Goal: Transaction & Acquisition: Purchase product/service

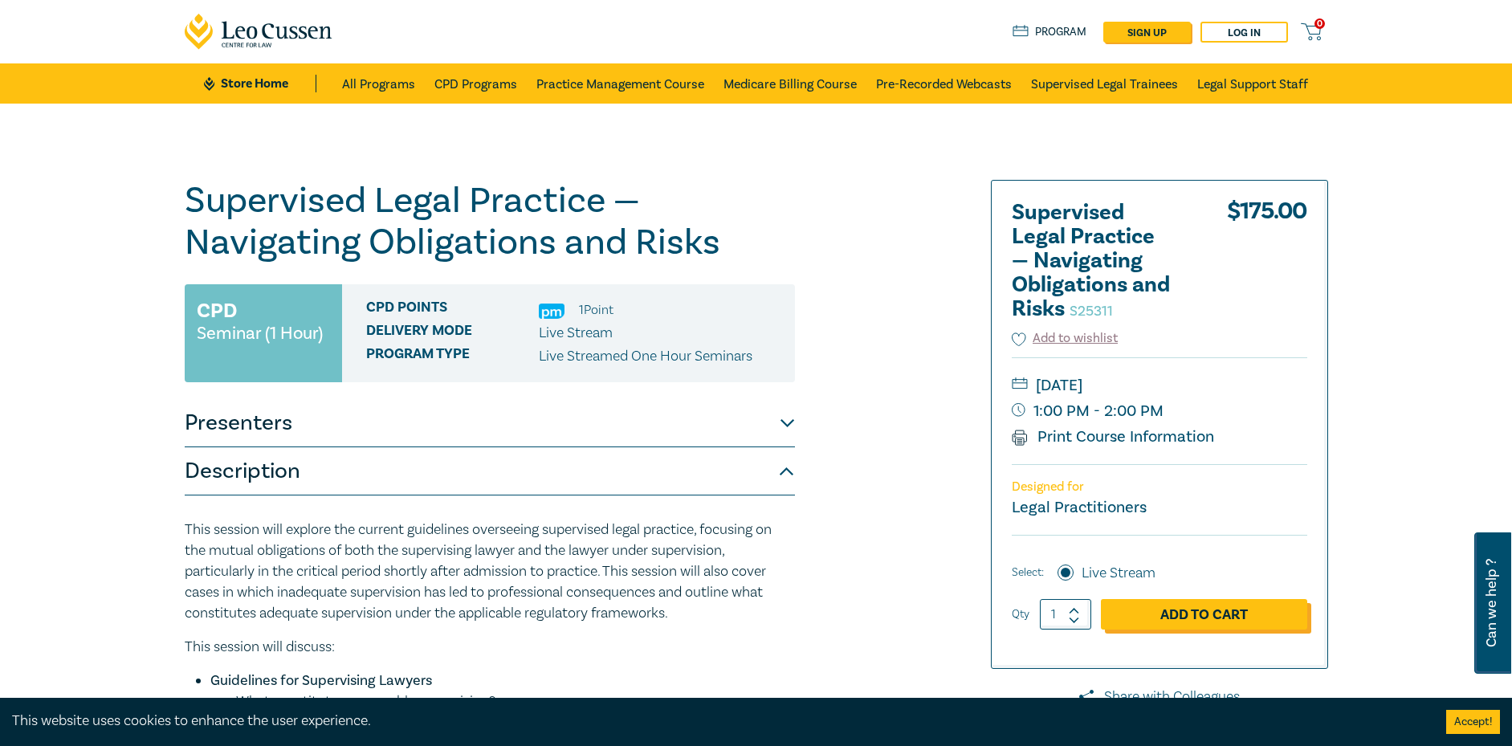
click at [1281, 611] on link "Add to Cart" at bounding box center [1204, 614] width 206 height 31
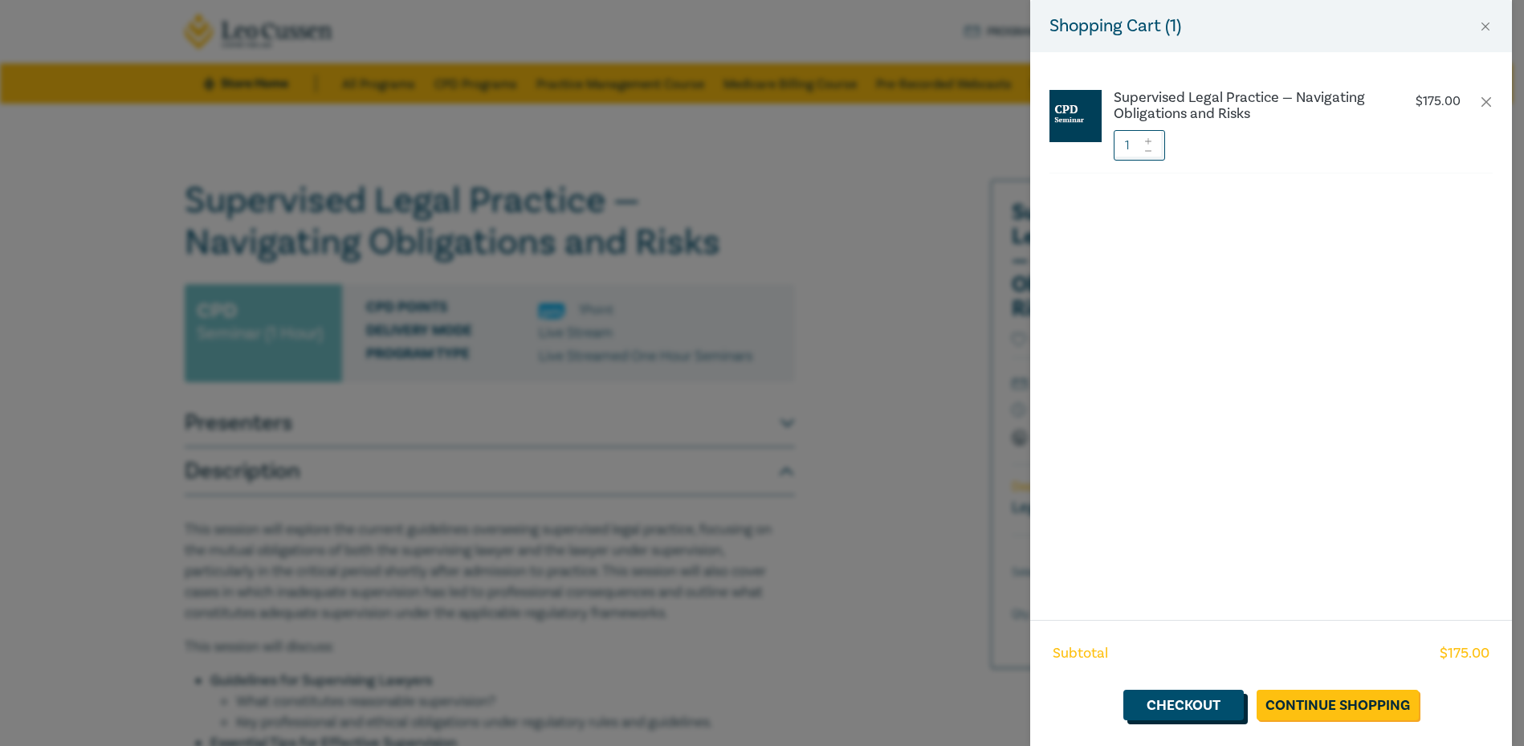
click at [1229, 712] on link "Checkout" at bounding box center [1183, 705] width 120 height 31
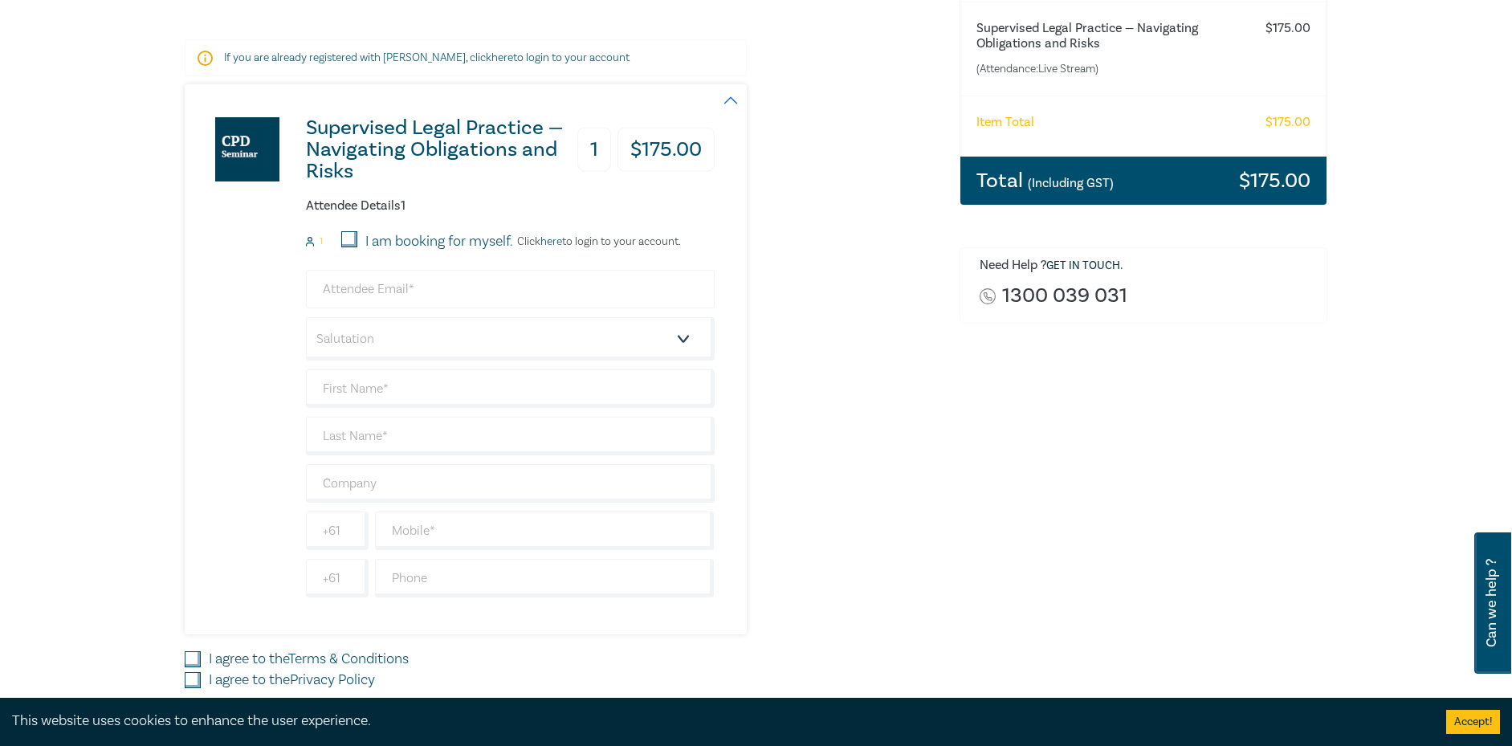
scroll to position [241, 0]
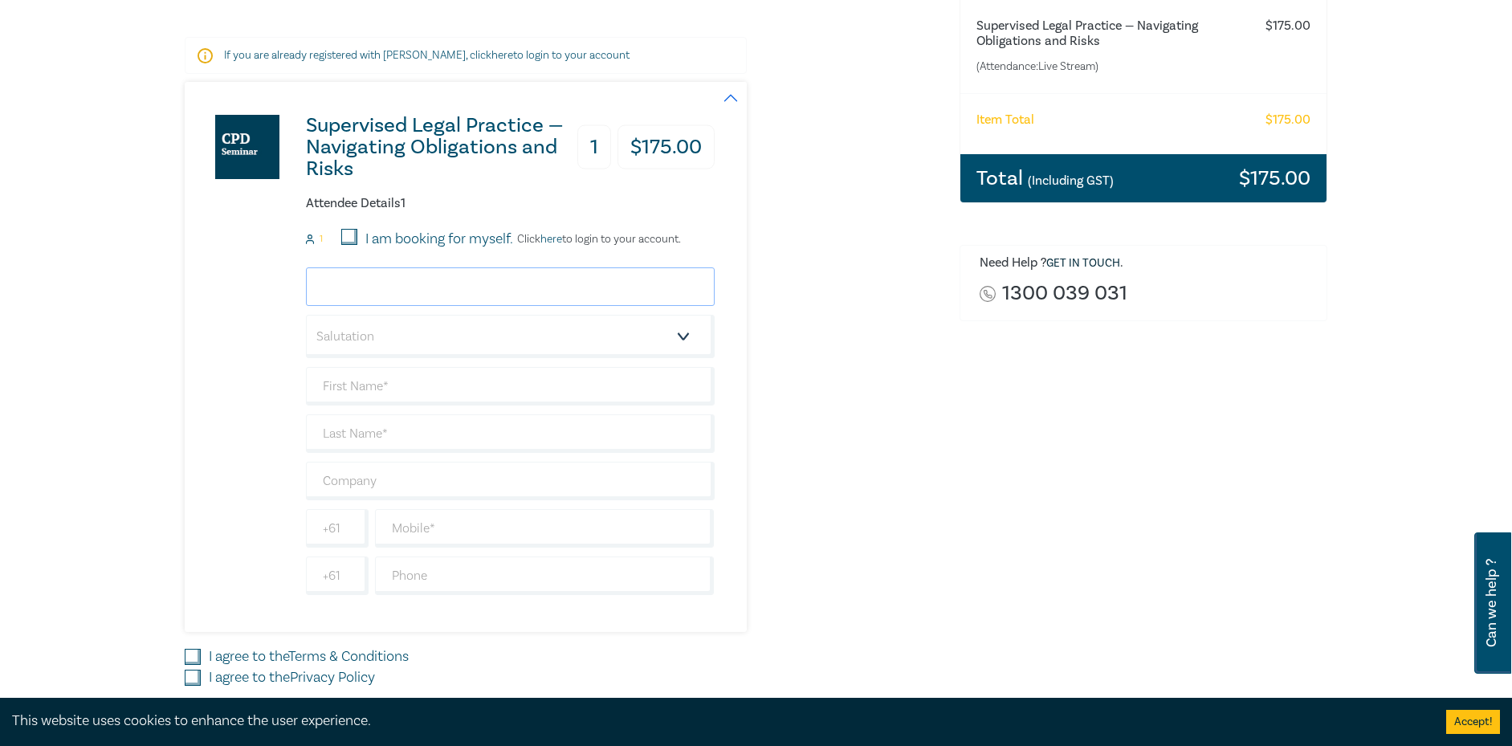
click at [357, 300] on input "email" at bounding box center [510, 286] width 409 height 39
type input "[PERSON_NAME][EMAIL_ADDRESS][DOMAIN_NAME]"
click at [348, 236] on input "I am booking for myself." at bounding box center [349, 237] width 16 height 16
checkbox input "false"
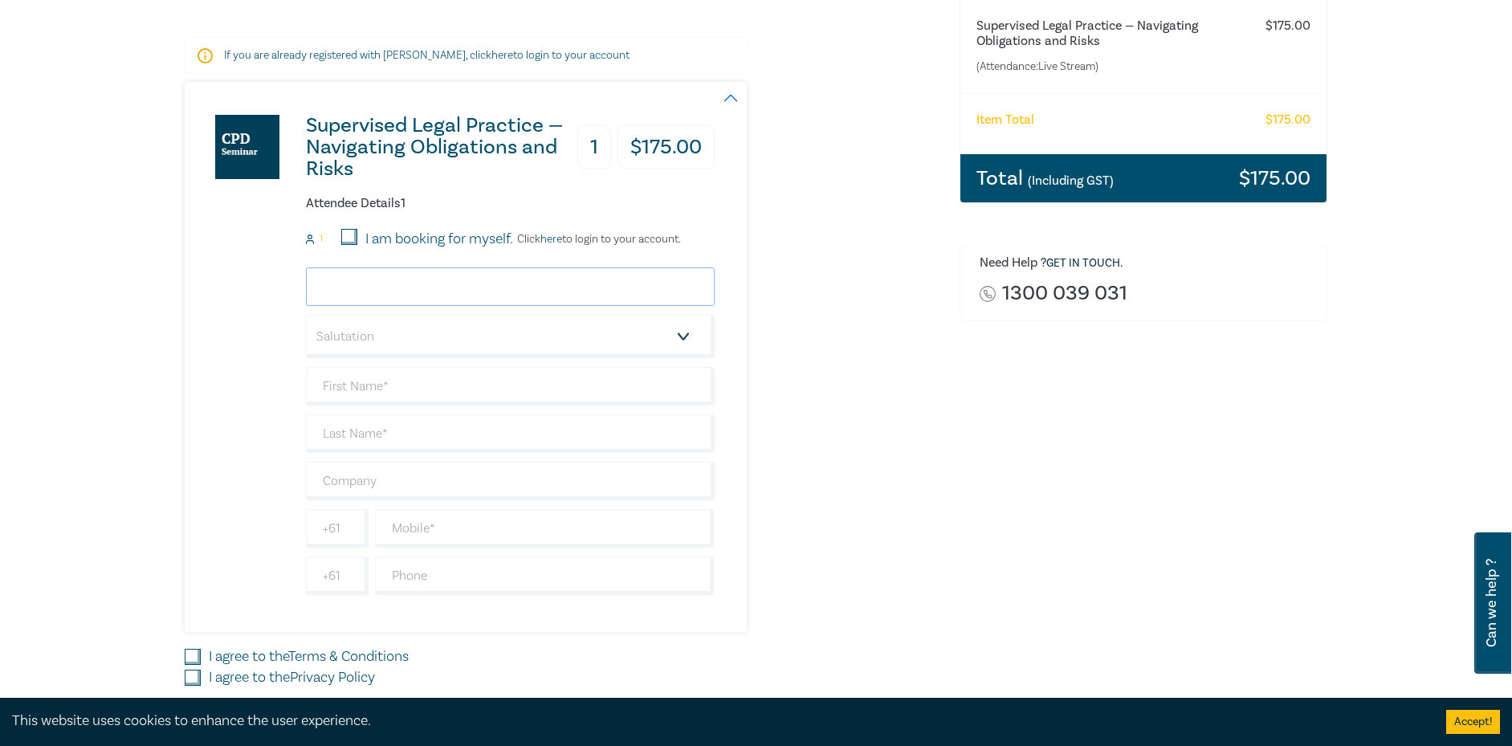
click at [532, 293] on input "email" at bounding box center [510, 286] width 409 height 39
click at [800, 282] on div "Supervised Legal Practice — Navigating Obligations and Risks 1 $ 175.00 Attende…" at bounding box center [563, 357] width 756 height 550
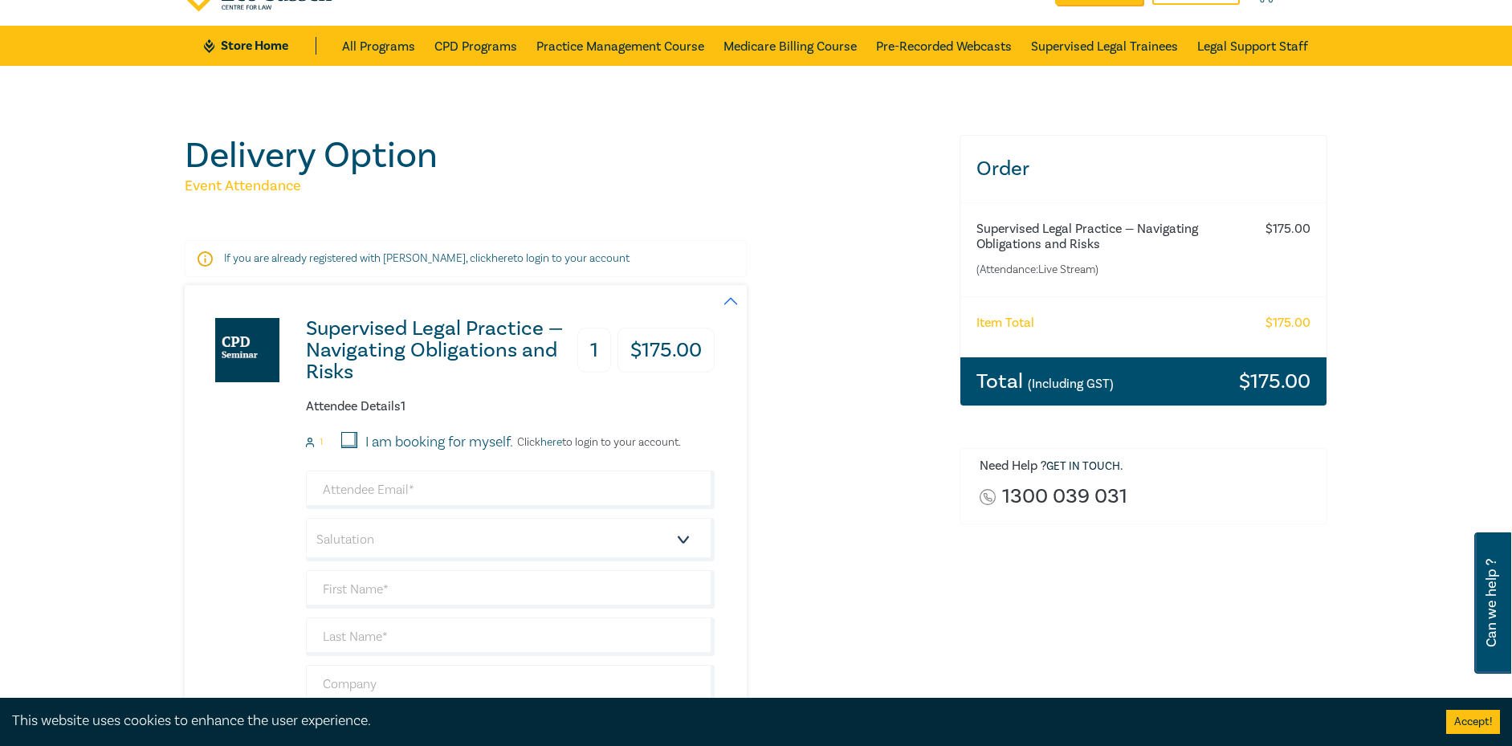
scroll to position [0, 0]
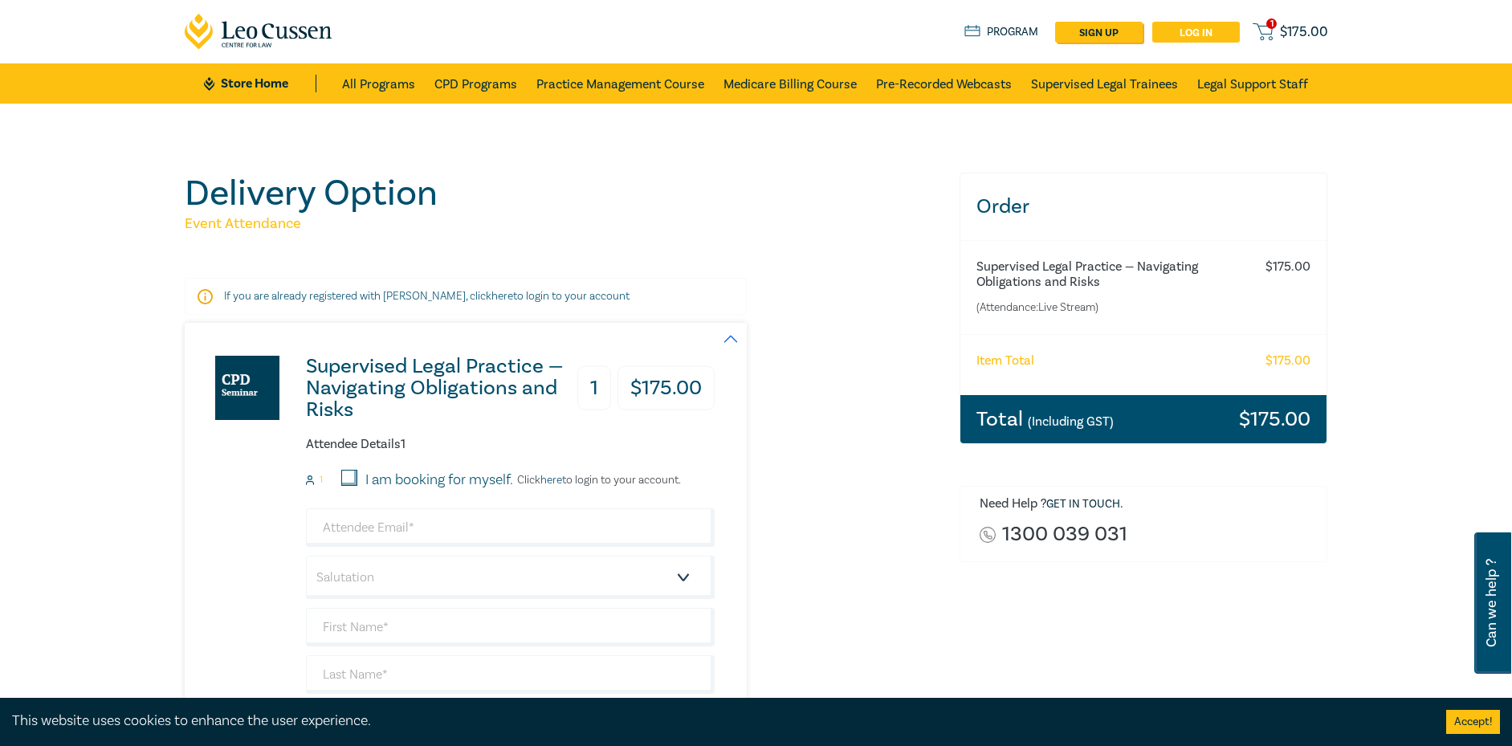
click at [1225, 32] on link "Log in" at bounding box center [1196, 32] width 88 height 21
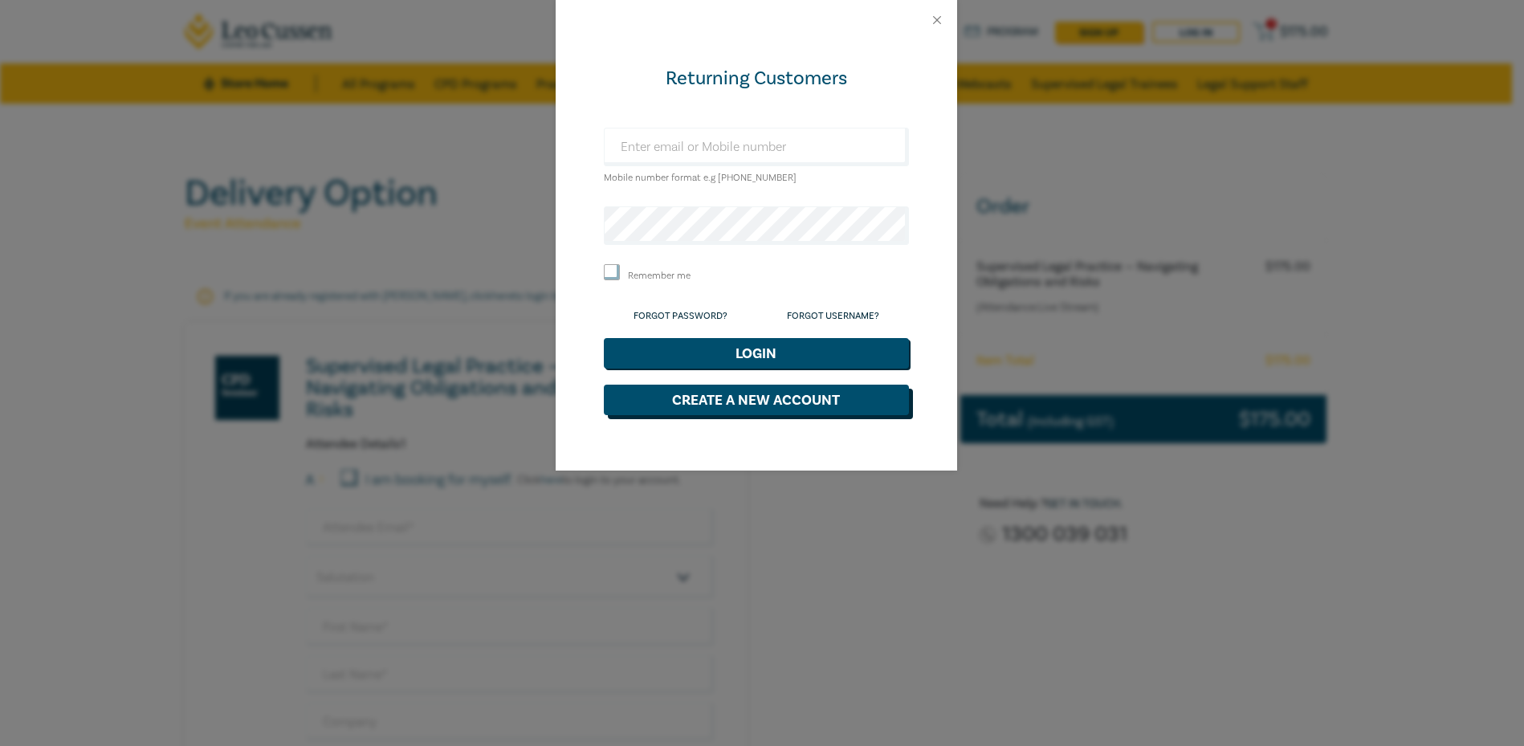
click at [670, 406] on button "Create a New Account" at bounding box center [756, 400] width 305 height 31
select select "AU"
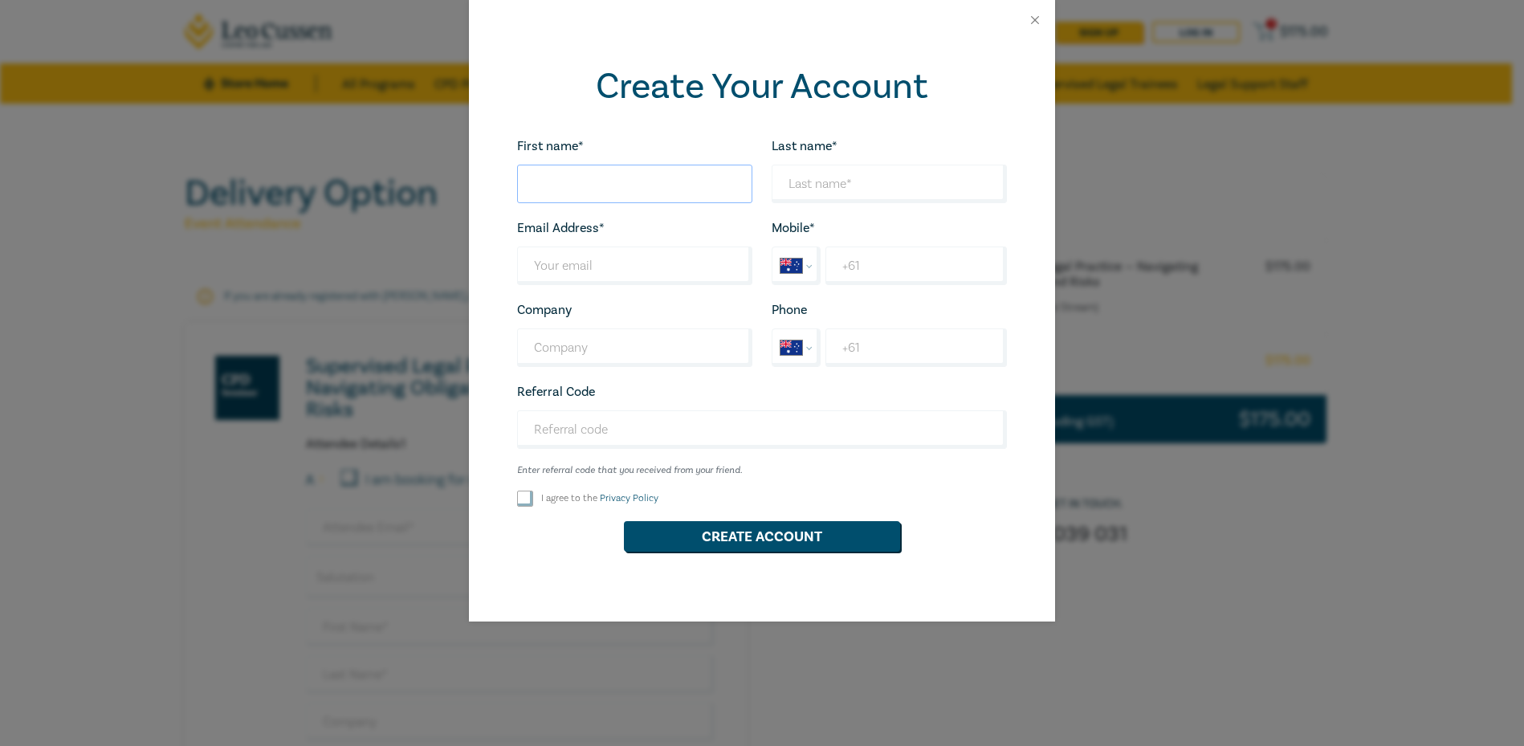
click at [584, 185] on input "First name*" at bounding box center [634, 184] width 235 height 39
type input "[PERSON_NAME]"
type input "Qiu"
click at [608, 247] on input "Last name*" at bounding box center [635, 266] width 236 height 39
type input "[PERSON_NAME][EMAIL_ADDRESS][DOMAIN_NAME]"
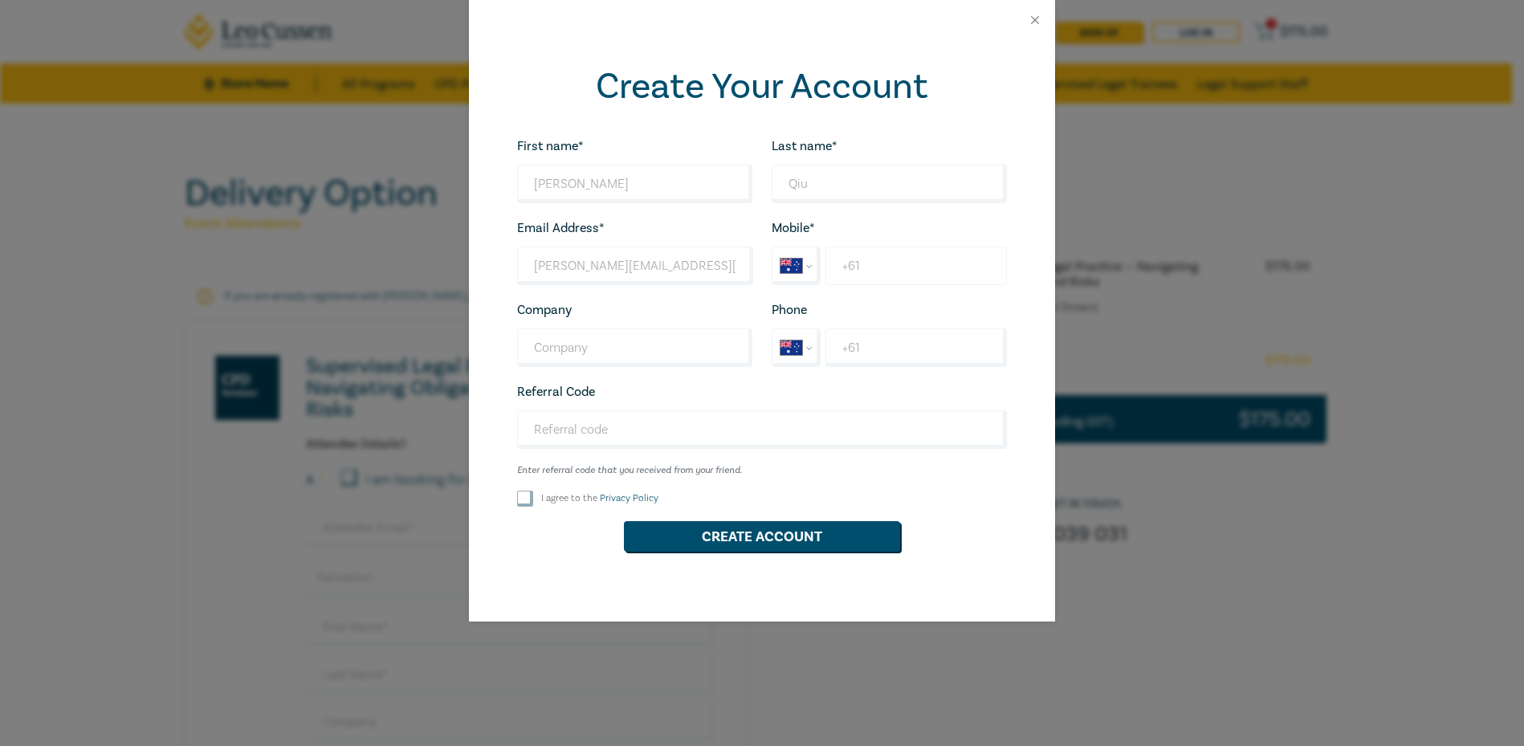
click at [878, 260] on input "+61" at bounding box center [915, 266] width 181 height 39
type input "[PHONE_NUMBER]"
click at [665, 348] on input "Company" at bounding box center [634, 347] width 235 height 39
click at [899, 354] on input "+61" at bounding box center [915, 347] width 181 height 39
type input "[PHONE_NUMBER]"
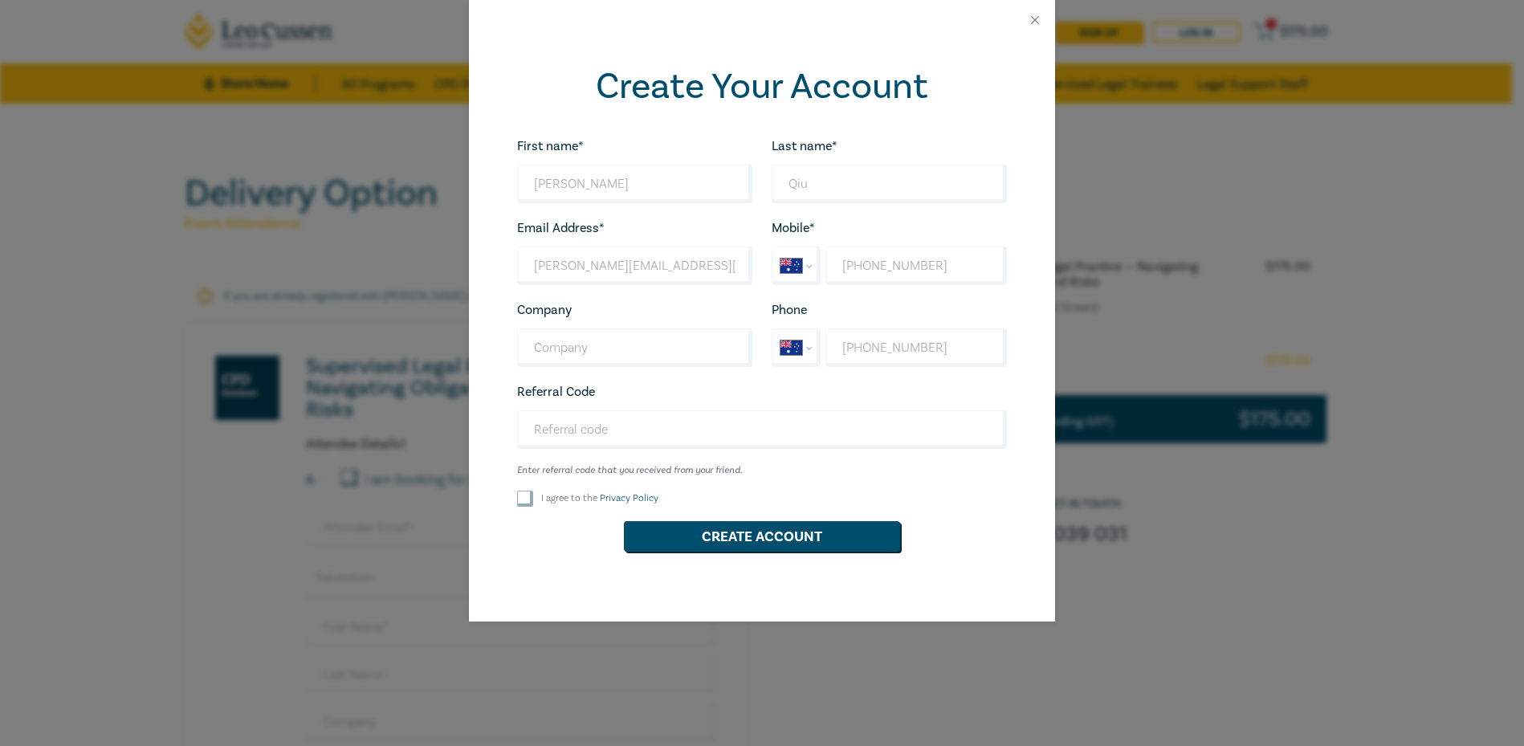
click at [527, 499] on input "I agree to the Privacy Policy" at bounding box center [525, 499] width 16 height 16
checkbox input "true"
click at [752, 544] on button "Create Account" at bounding box center [762, 536] width 276 height 31
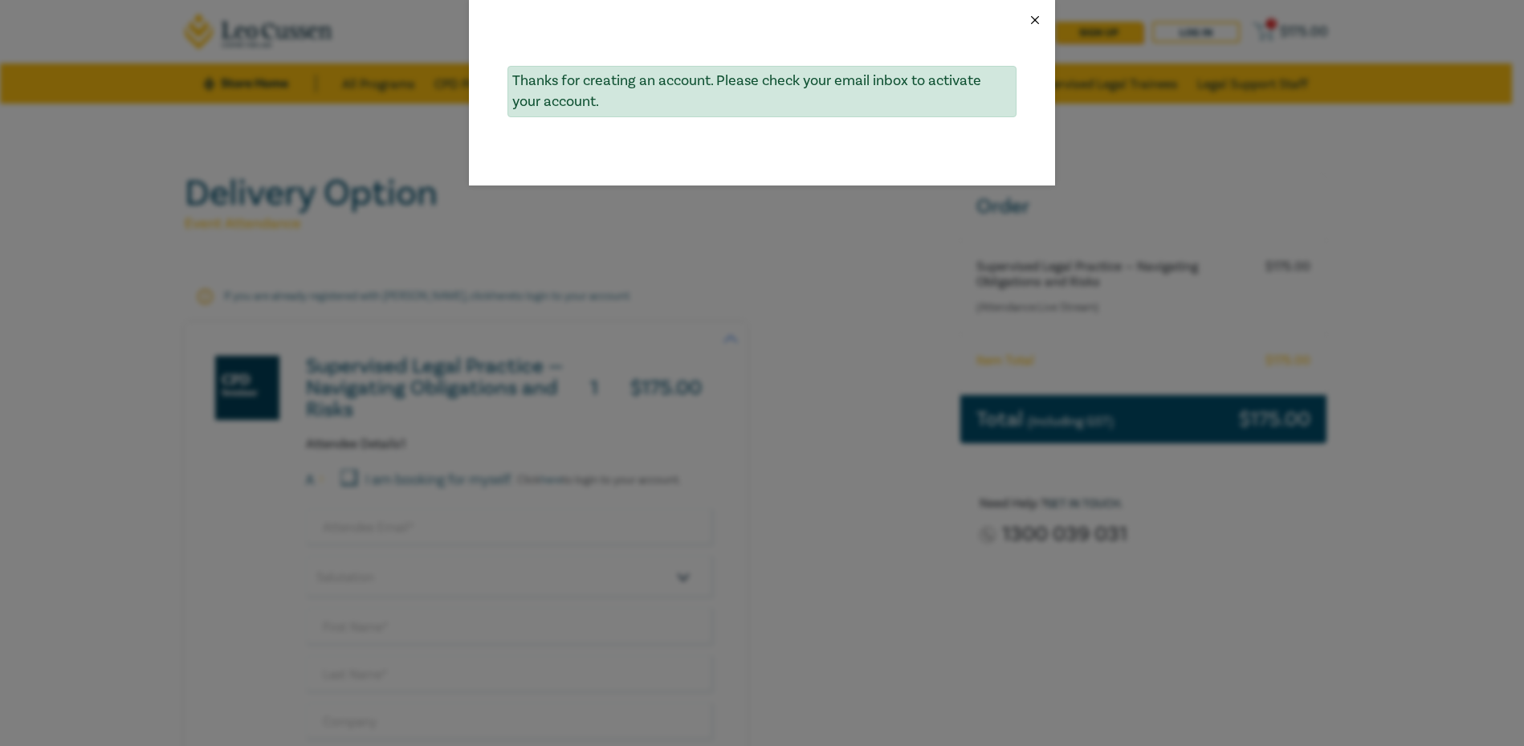
click at [1035, 26] on button "Close" at bounding box center [1035, 20] width 14 height 14
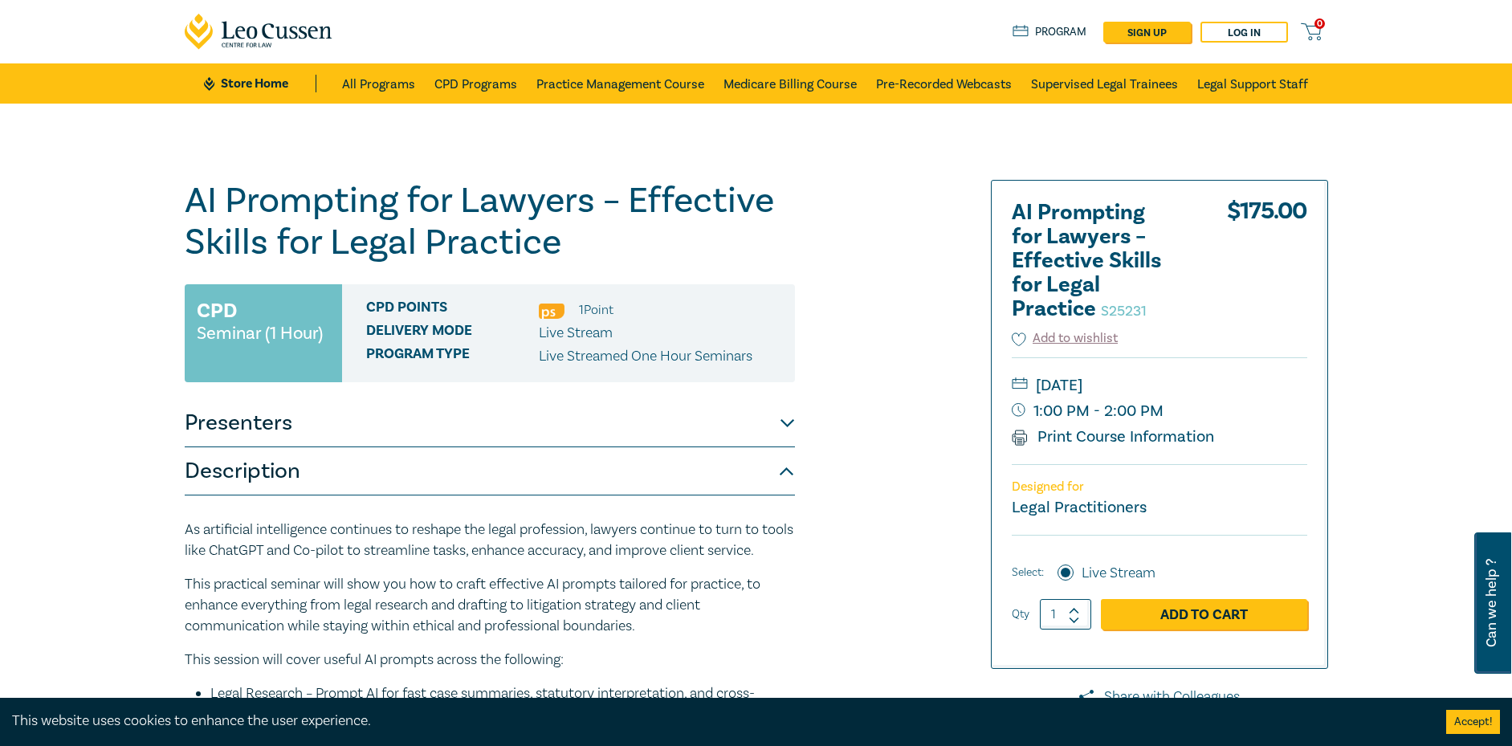
click at [67, 454] on div "AI Prompting for Lawyers – Effective Skills for Legal Practice S25231 CPD Semin…" at bounding box center [756, 613] width 1512 height 1019
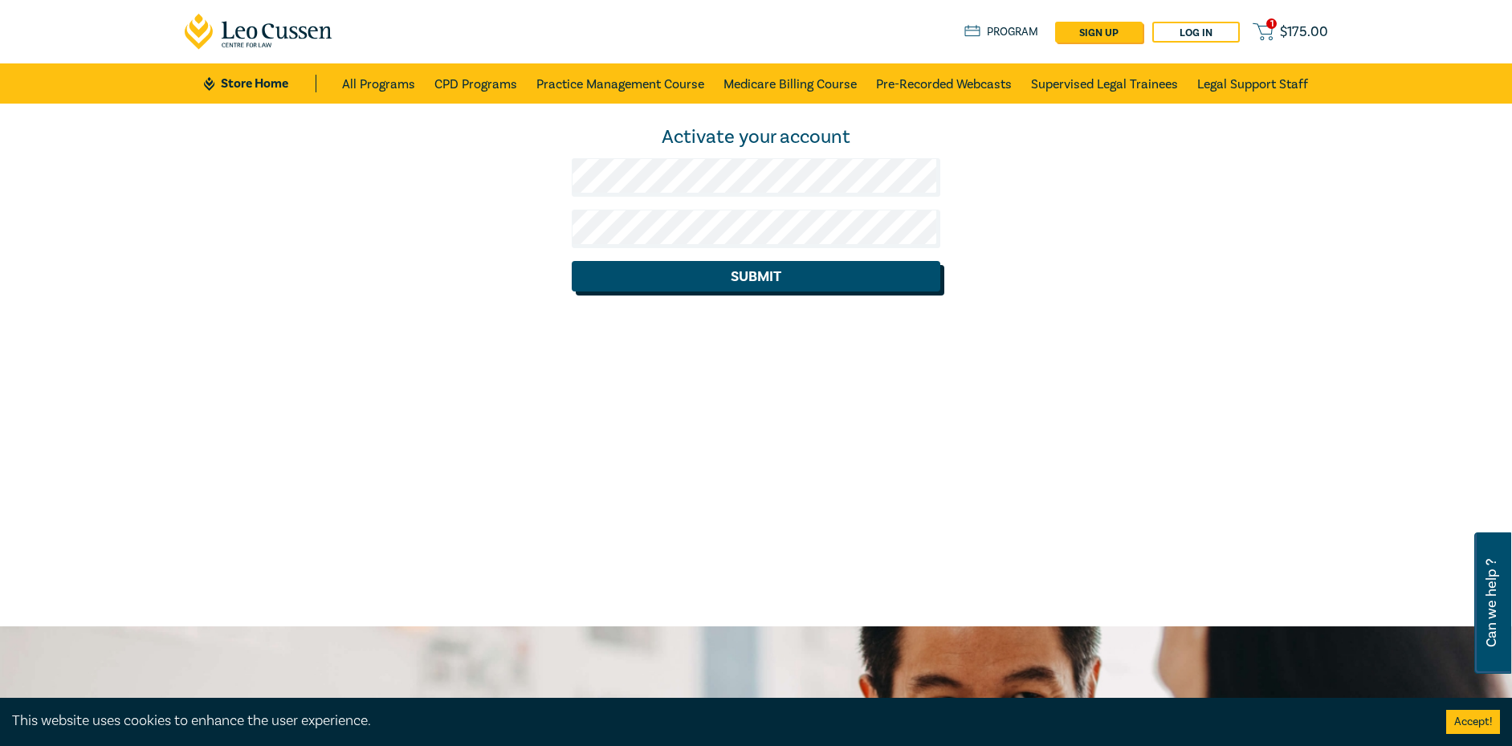
click at [724, 273] on button "Submit" at bounding box center [756, 276] width 369 height 31
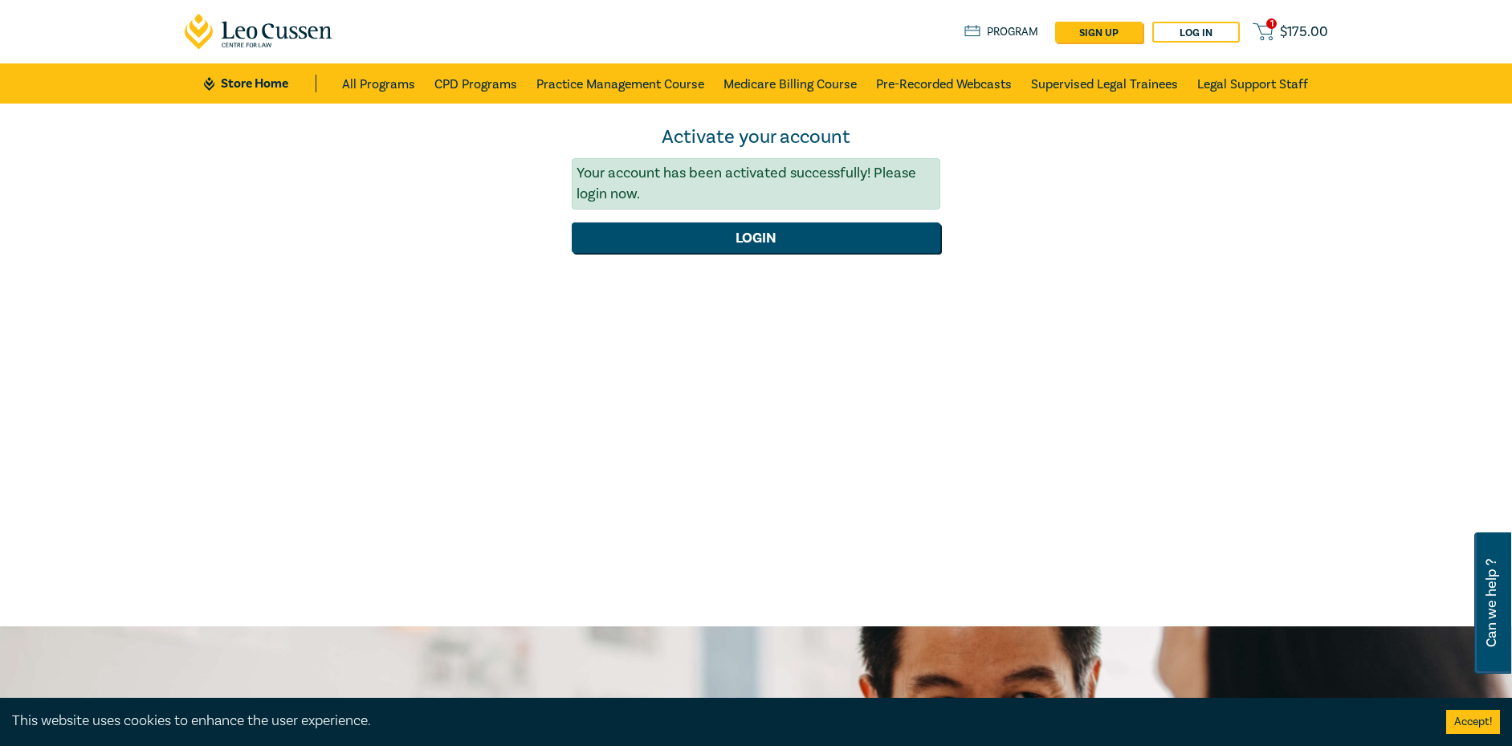
click at [1317, 31] on span "$ 175.00" at bounding box center [1304, 32] width 48 height 18
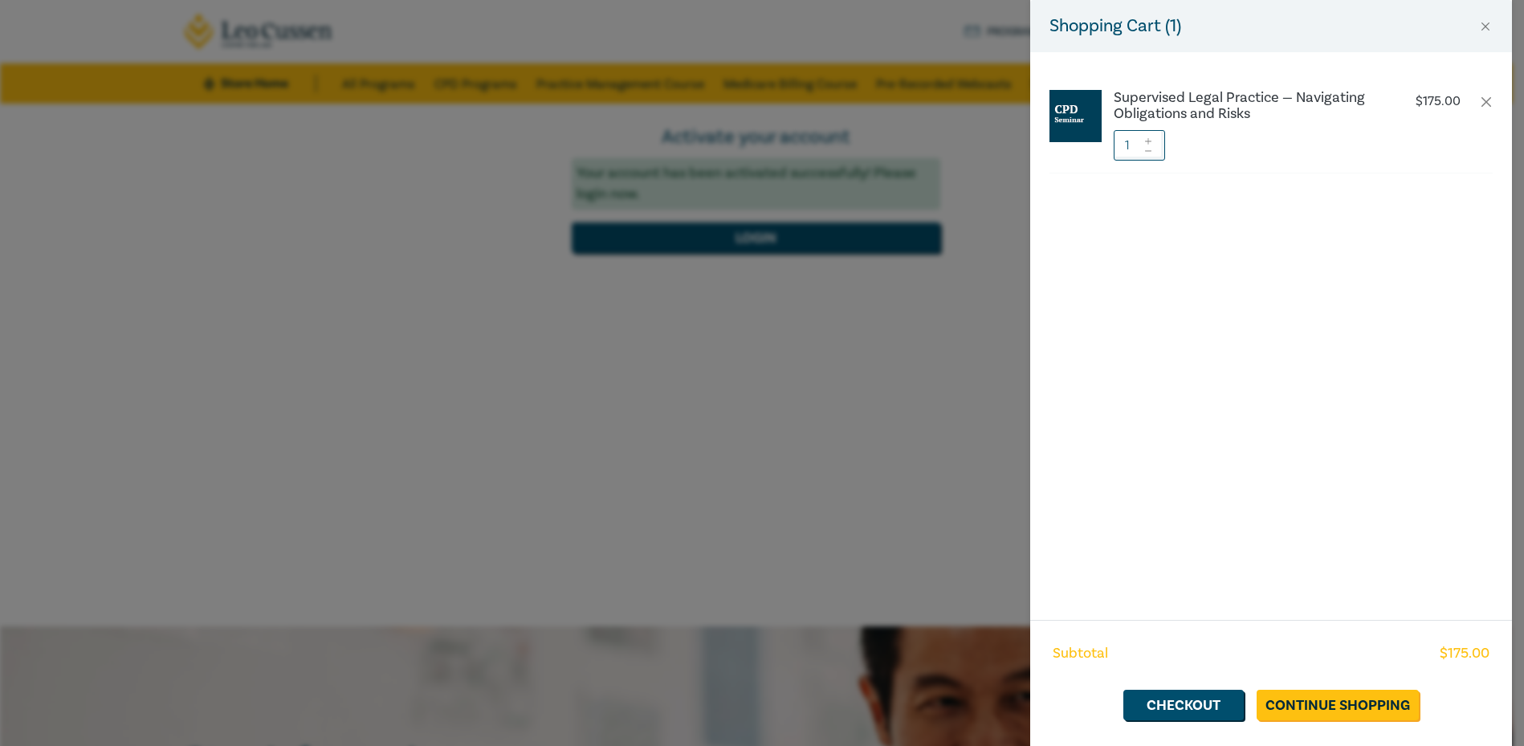
drag, startPoint x: 787, startPoint y: 336, endPoint x: 797, endPoint y: 250, distance: 86.5
click at [787, 336] on div "Shopping Cart ( 1 ) Supervised Legal Practice — Navigating Obligations and Risk…" at bounding box center [762, 373] width 1524 height 746
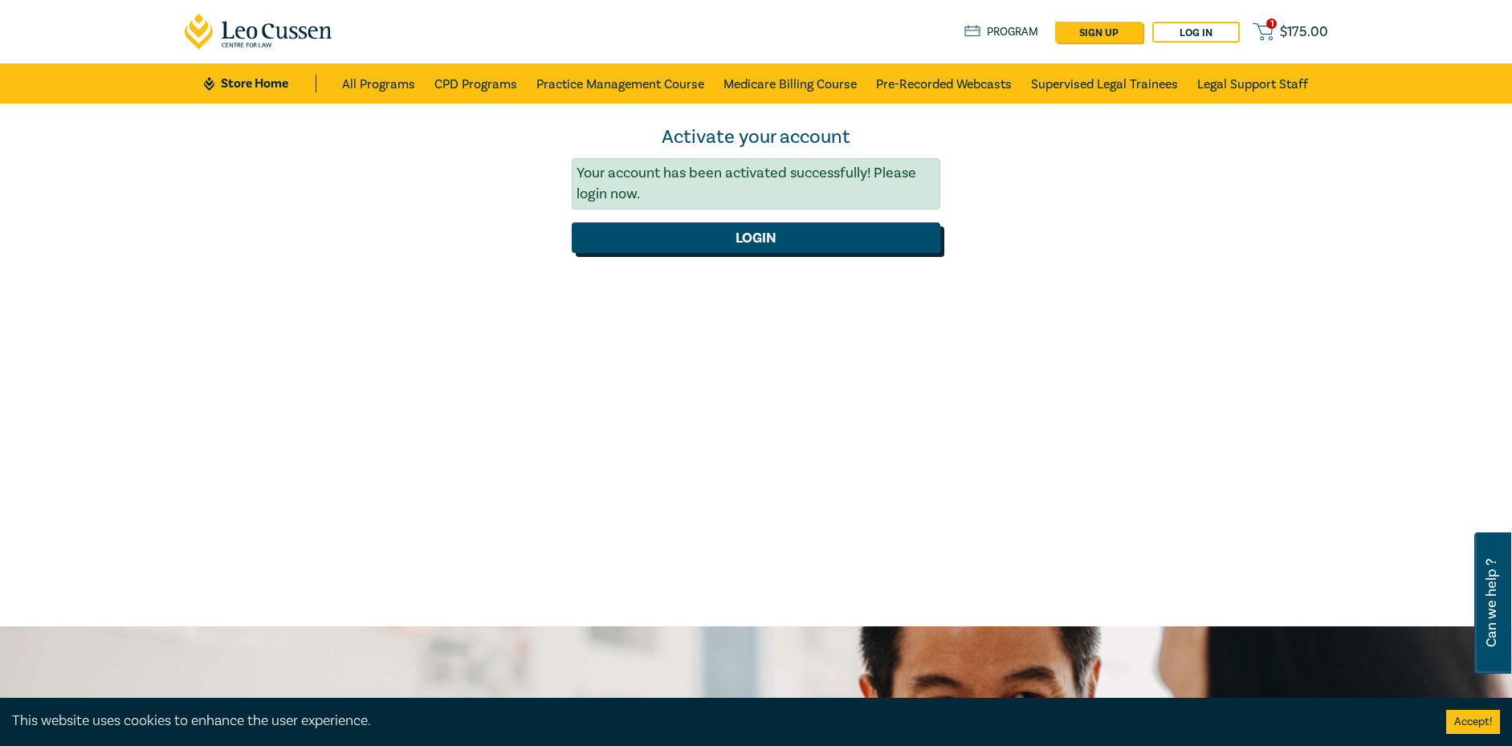
click at [813, 248] on button "Login" at bounding box center [756, 237] width 369 height 31
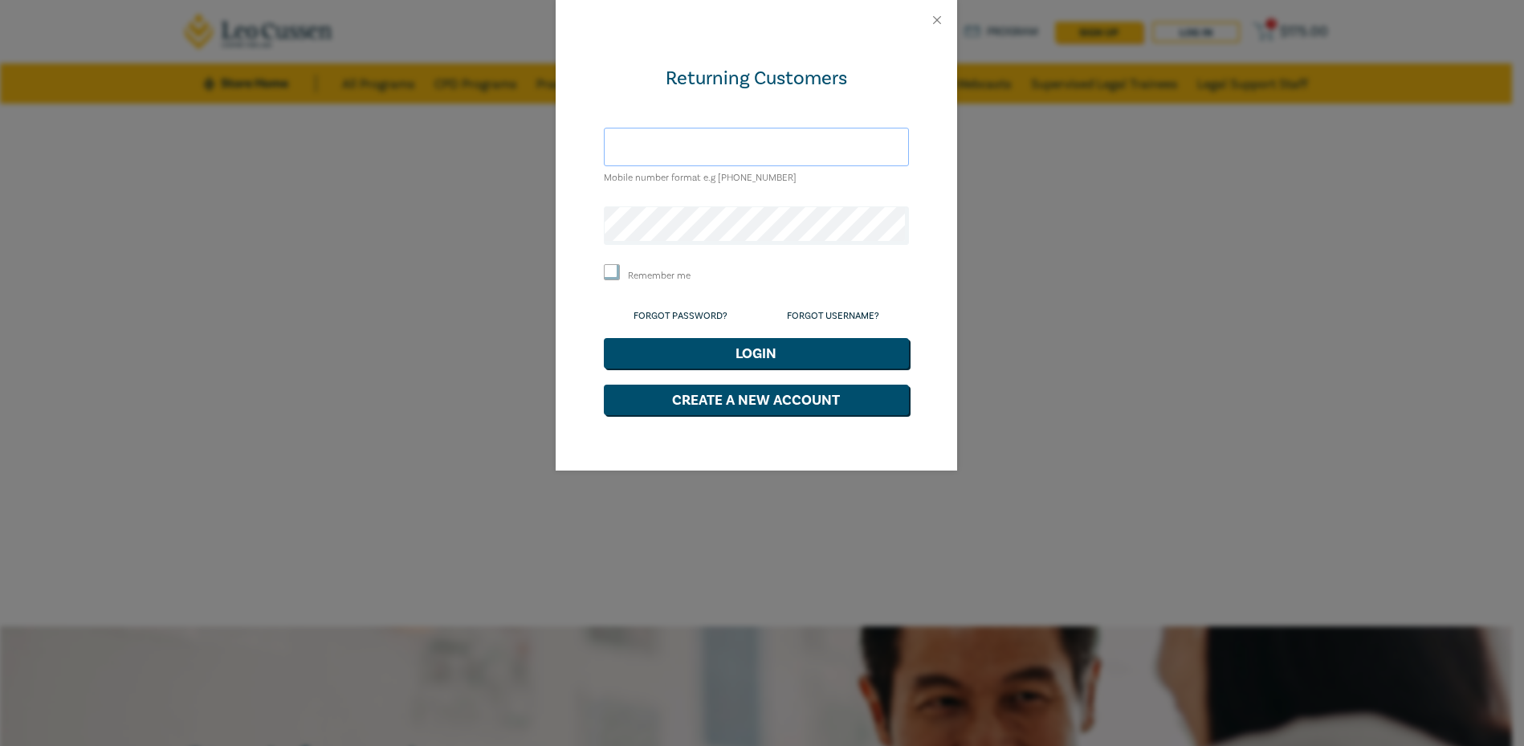
click at [730, 145] on input "text" at bounding box center [756, 147] width 305 height 39
click at [849, 69] on div "Returning Customers" at bounding box center [756, 79] width 305 height 26
click at [790, 145] on input "text" at bounding box center [756, 147] width 305 height 39
type input "0"
type input "="
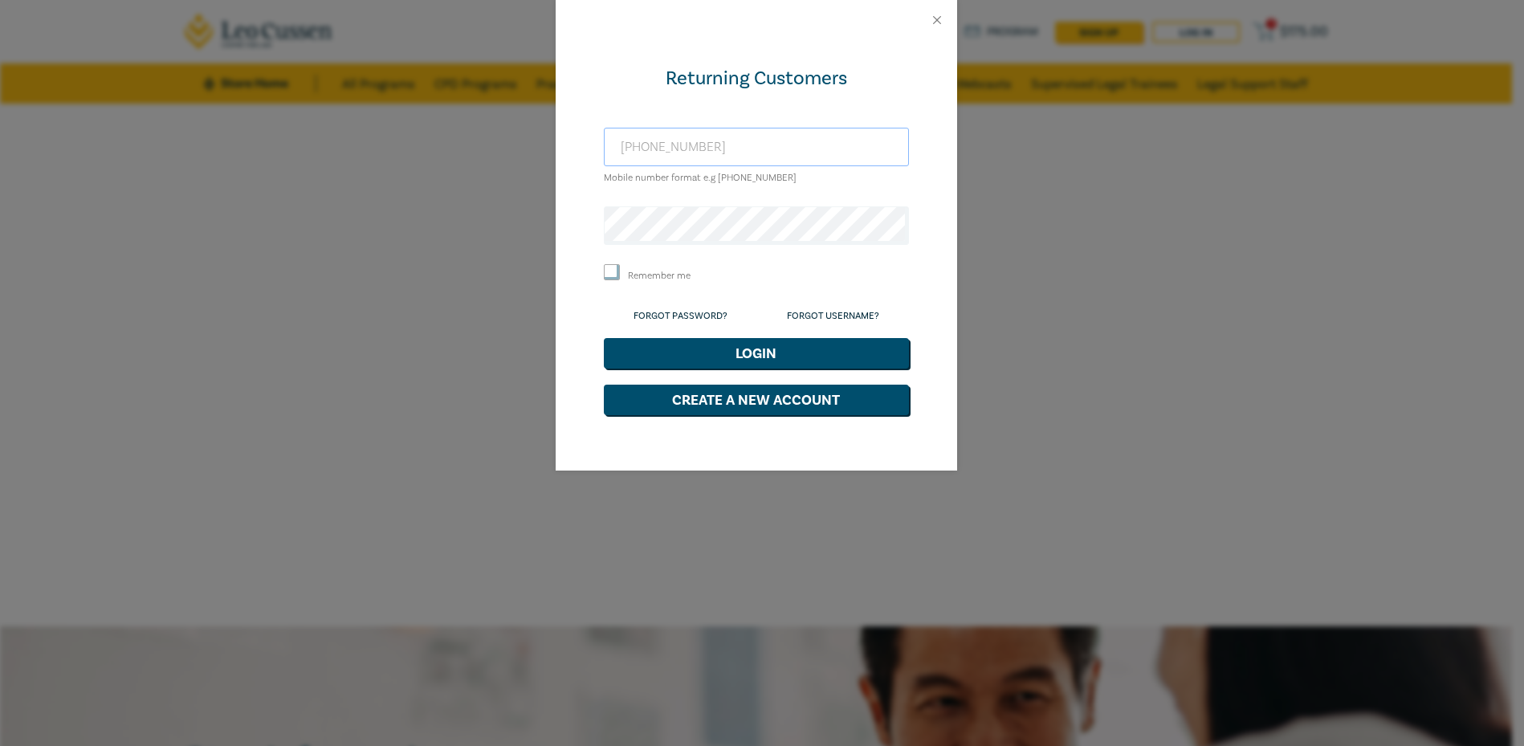
type input "+61413628090"
click at [604, 338] on button "Login" at bounding box center [756, 353] width 305 height 31
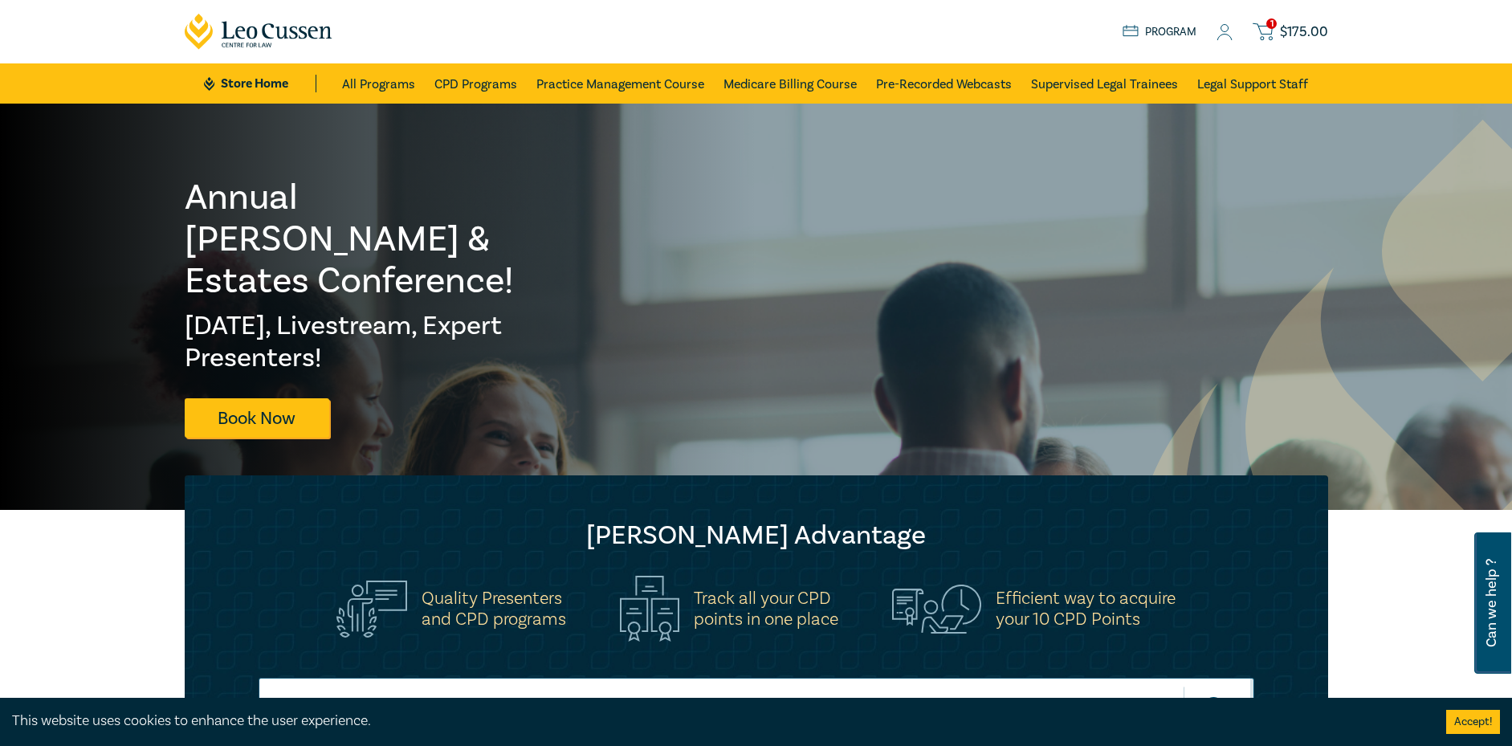
click at [1229, 33] on icon at bounding box center [1225, 32] width 16 height 17
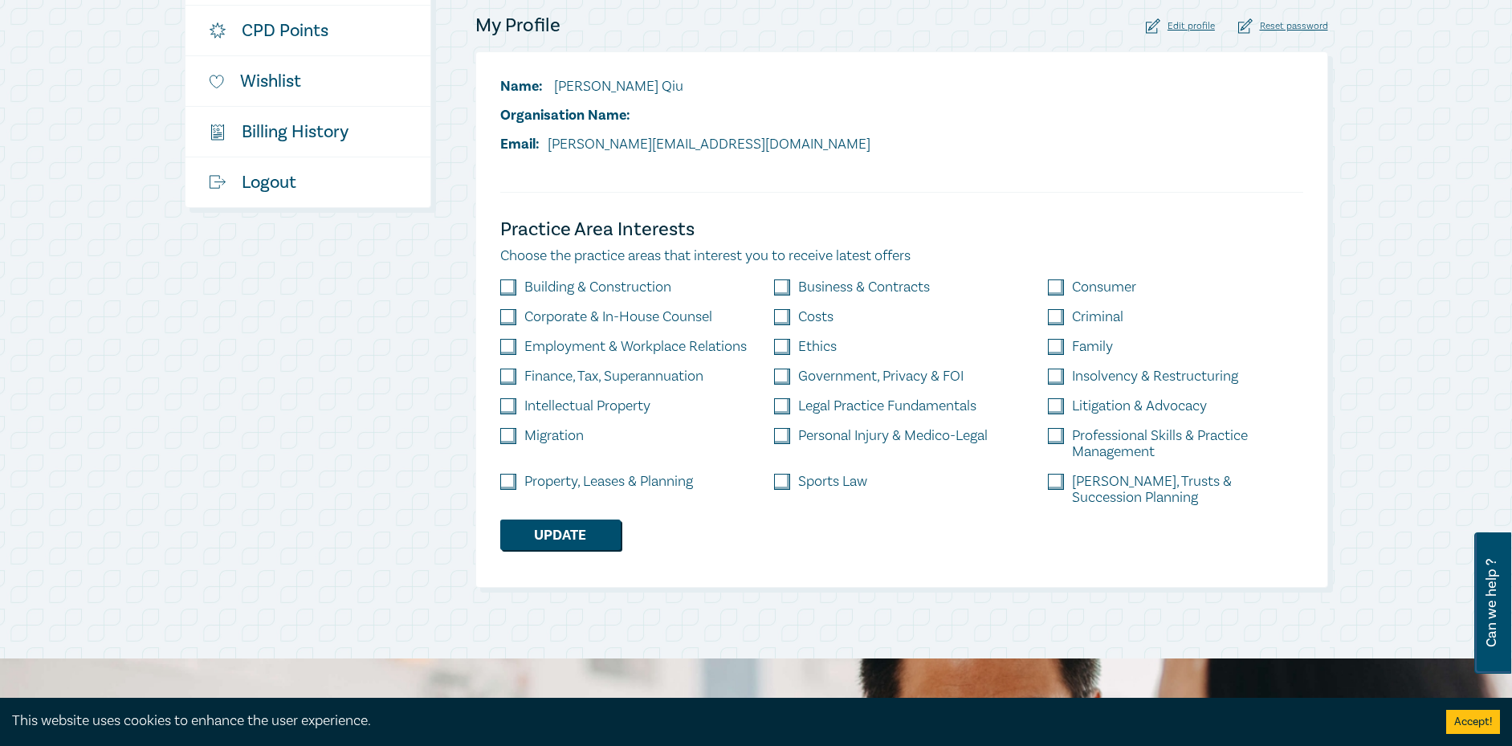
scroll to position [321, 0]
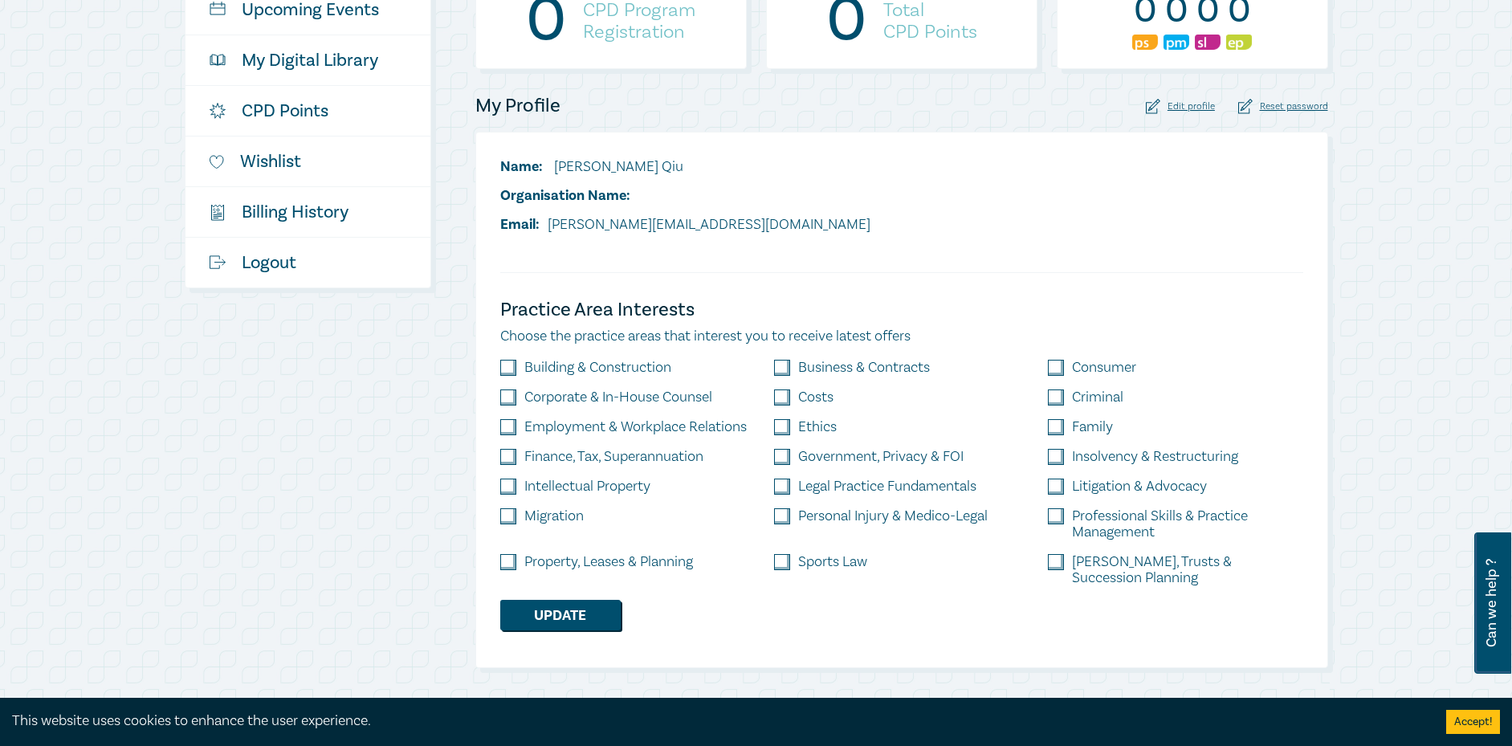
click at [681, 402] on label "Corporate & In-House Counsel" at bounding box center [618, 397] width 188 height 16
click at [514, 400] on input "checkbox" at bounding box center [508, 397] width 16 height 16
checkbox input "true"
click at [787, 429] on input "checkbox" at bounding box center [782, 427] width 16 height 16
checkbox input "true"
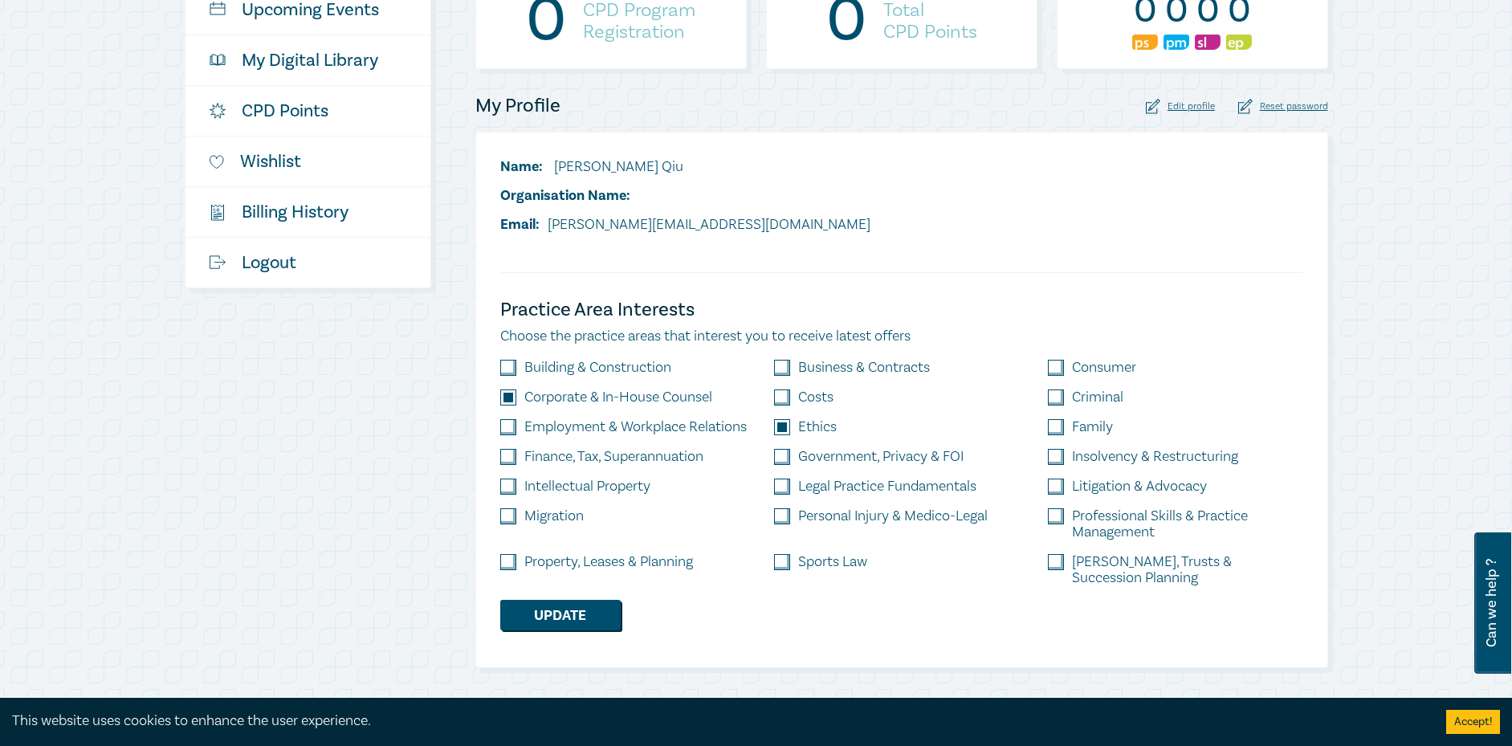
click at [785, 463] on input "checkbox" at bounding box center [782, 457] width 16 height 16
checkbox input "true"
click at [783, 488] on input "checkbox" at bounding box center [782, 487] width 16 height 16
checkbox input "true"
click at [1054, 367] on input "checkbox" at bounding box center [1056, 368] width 16 height 16
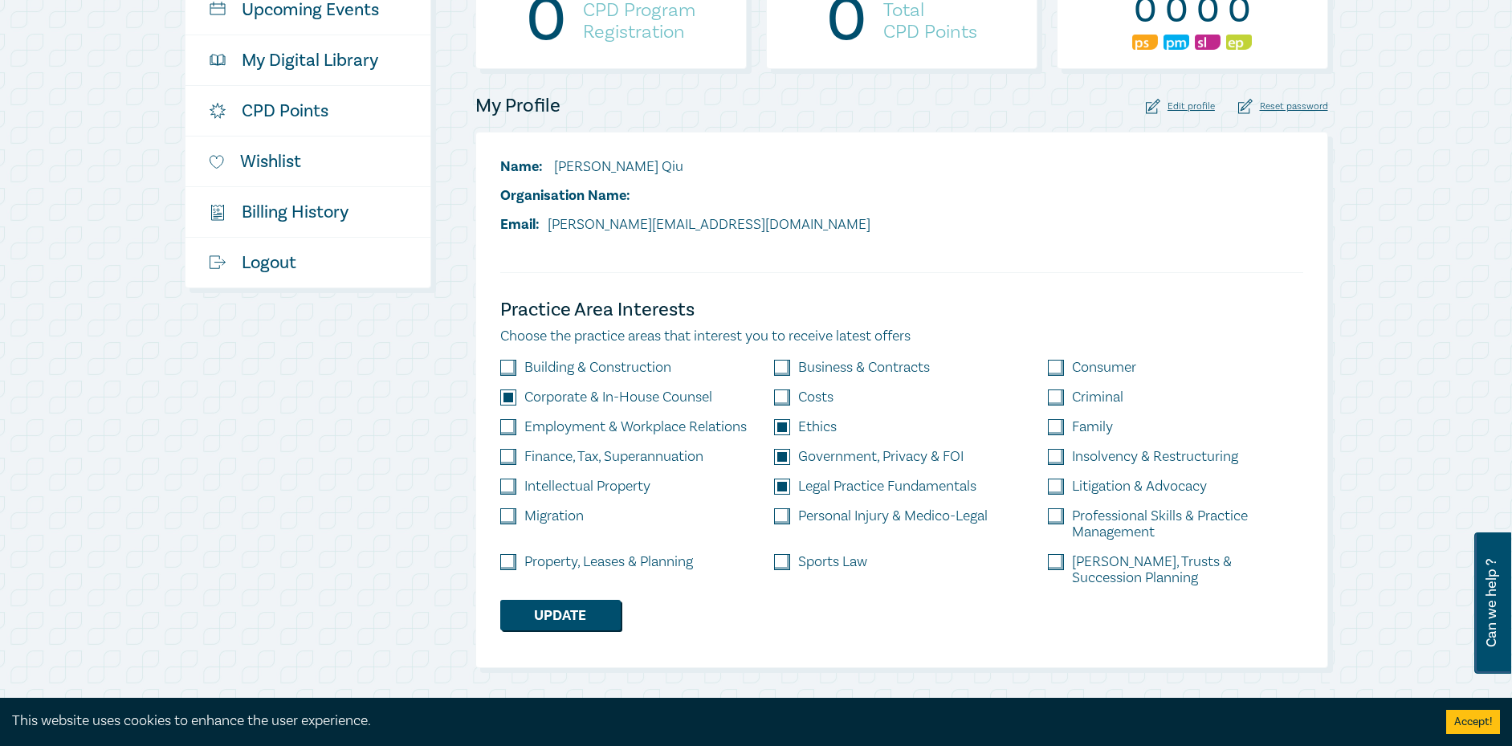
checkbox input "true"
click at [629, 487] on label "Intellectual Property" at bounding box center [587, 487] width 126 height 16
click at [508, 489] on input "checkbox" at bounding box center [508, 487] width 16 height 16
checkbox input "true"
click at [504, 426] on input "checkbox" at bounding box center [508, 427] width 16 height 16
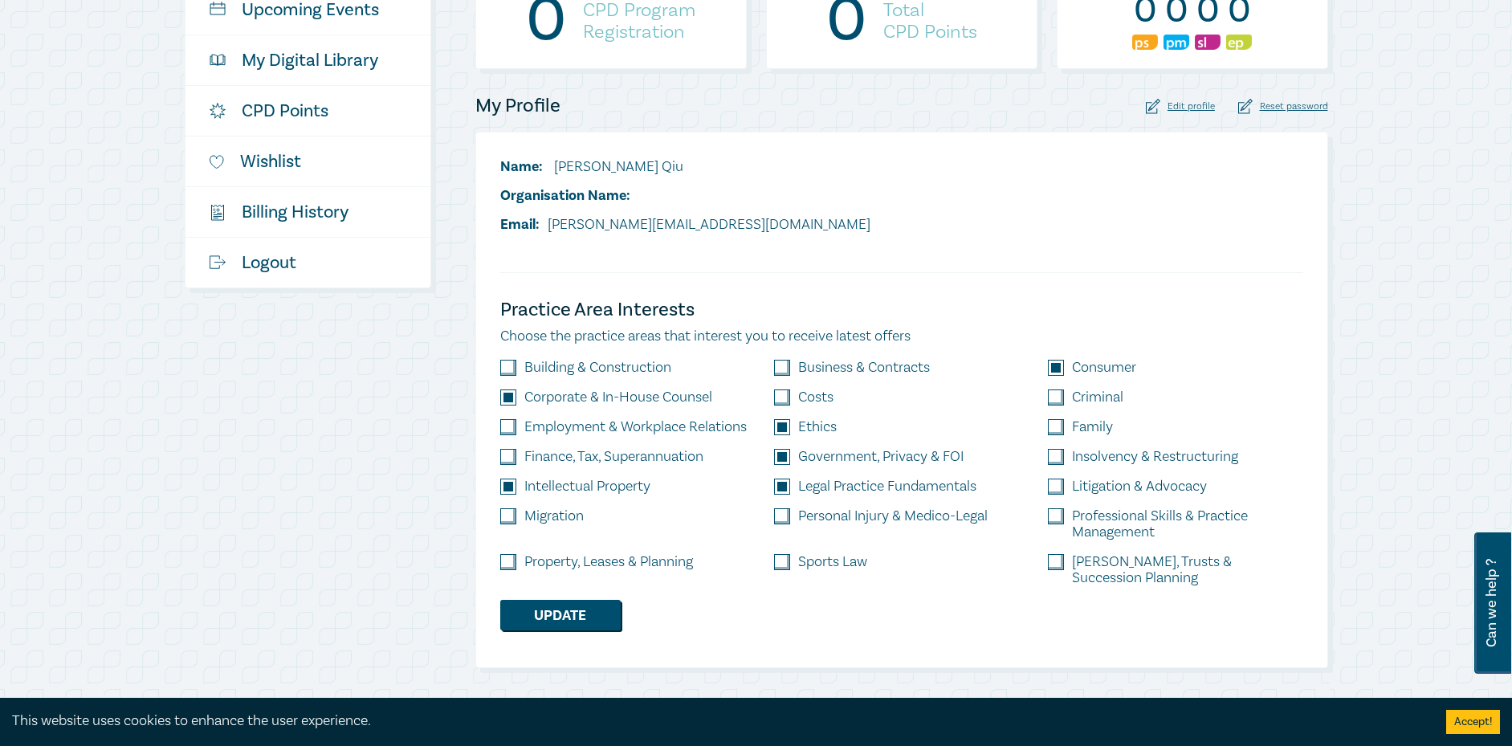
checkbox input "true"
click at [570, 600] on button "Update" at bounding box center [560, 615] width 120 height 31
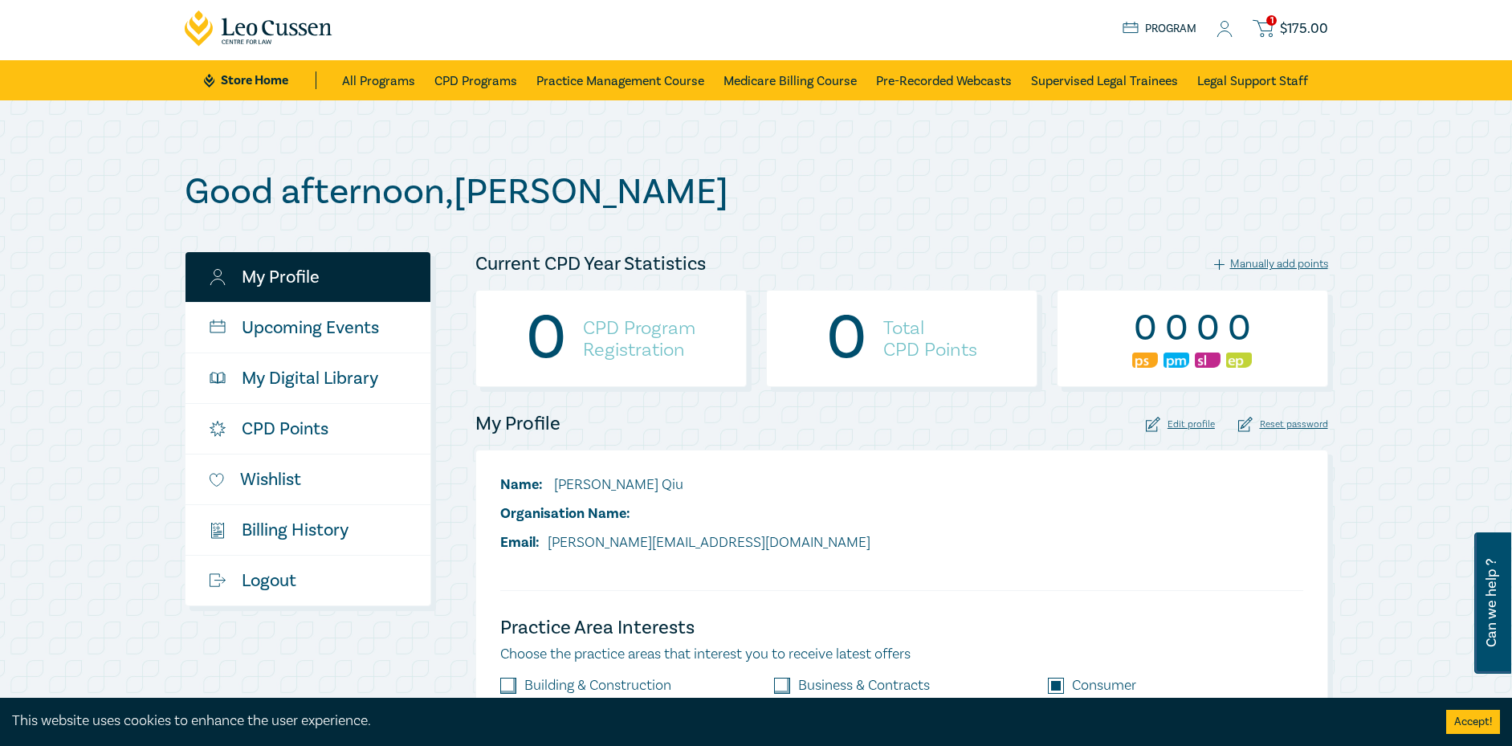
scroll to position [0, 0]
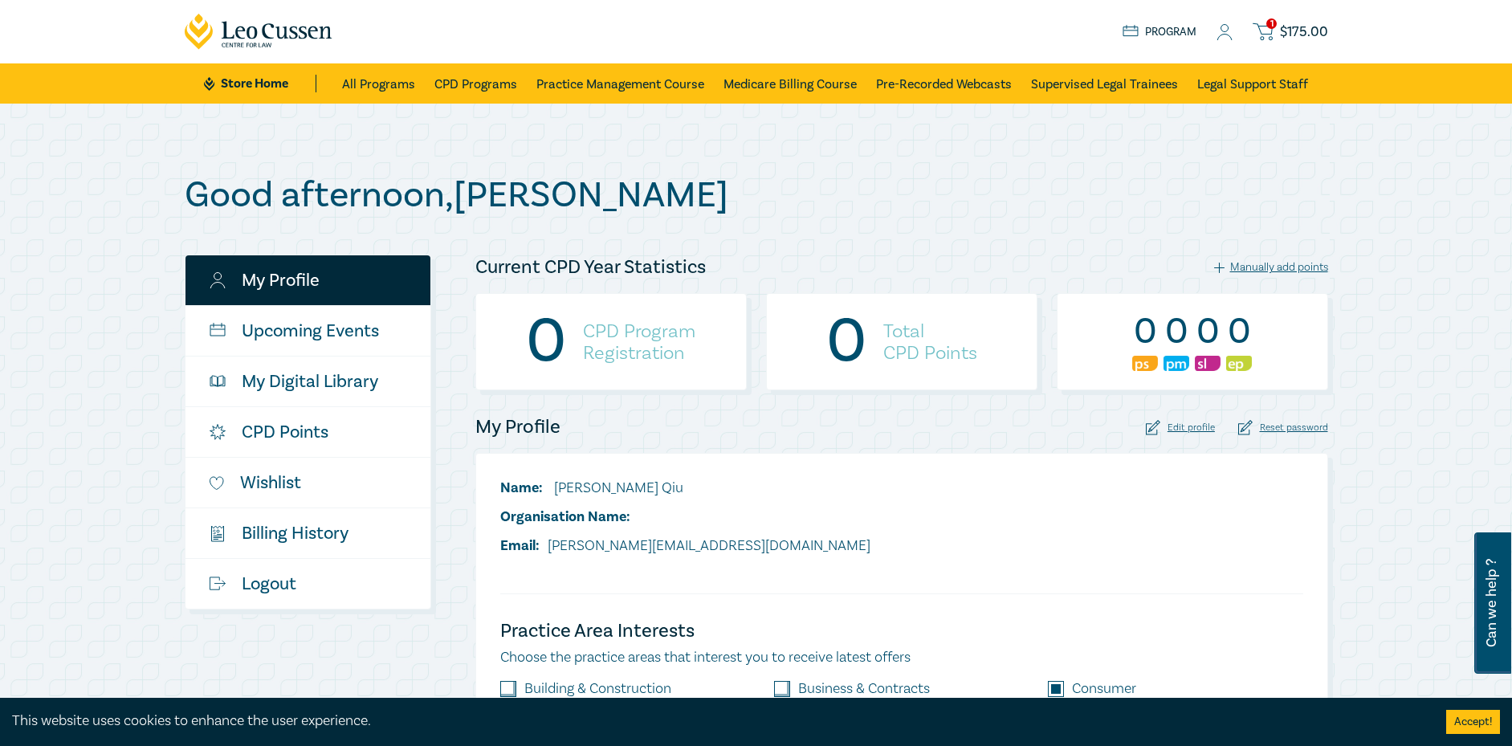
click at [1325, 35] on span "$ 175.00" at bounding box center [1304, 32] width 48 height 18
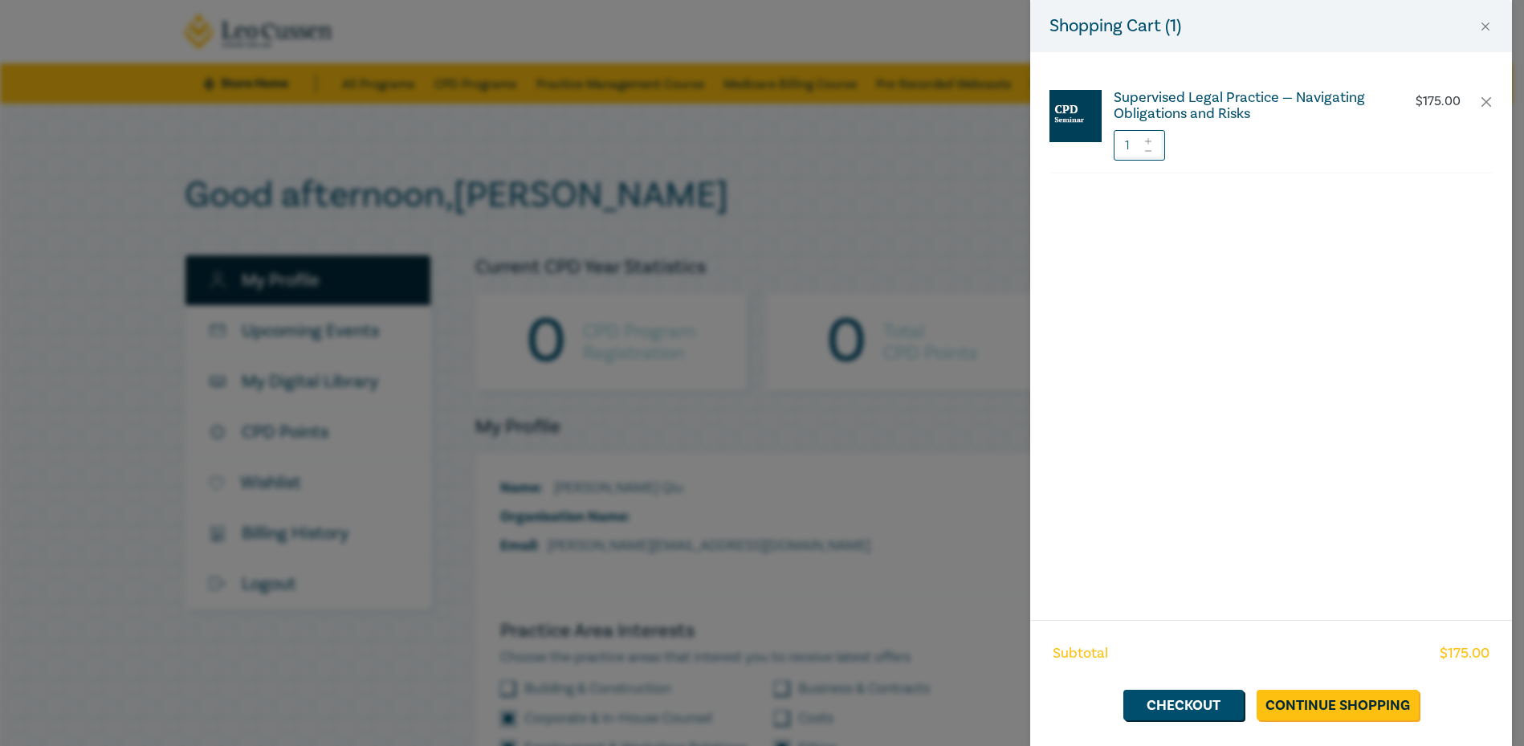
click at [1310, 107] on h6 "Supervised Legal Practice — Navigating Obligations and Risks" at bounding box center [1247, 106] width 267 height 32
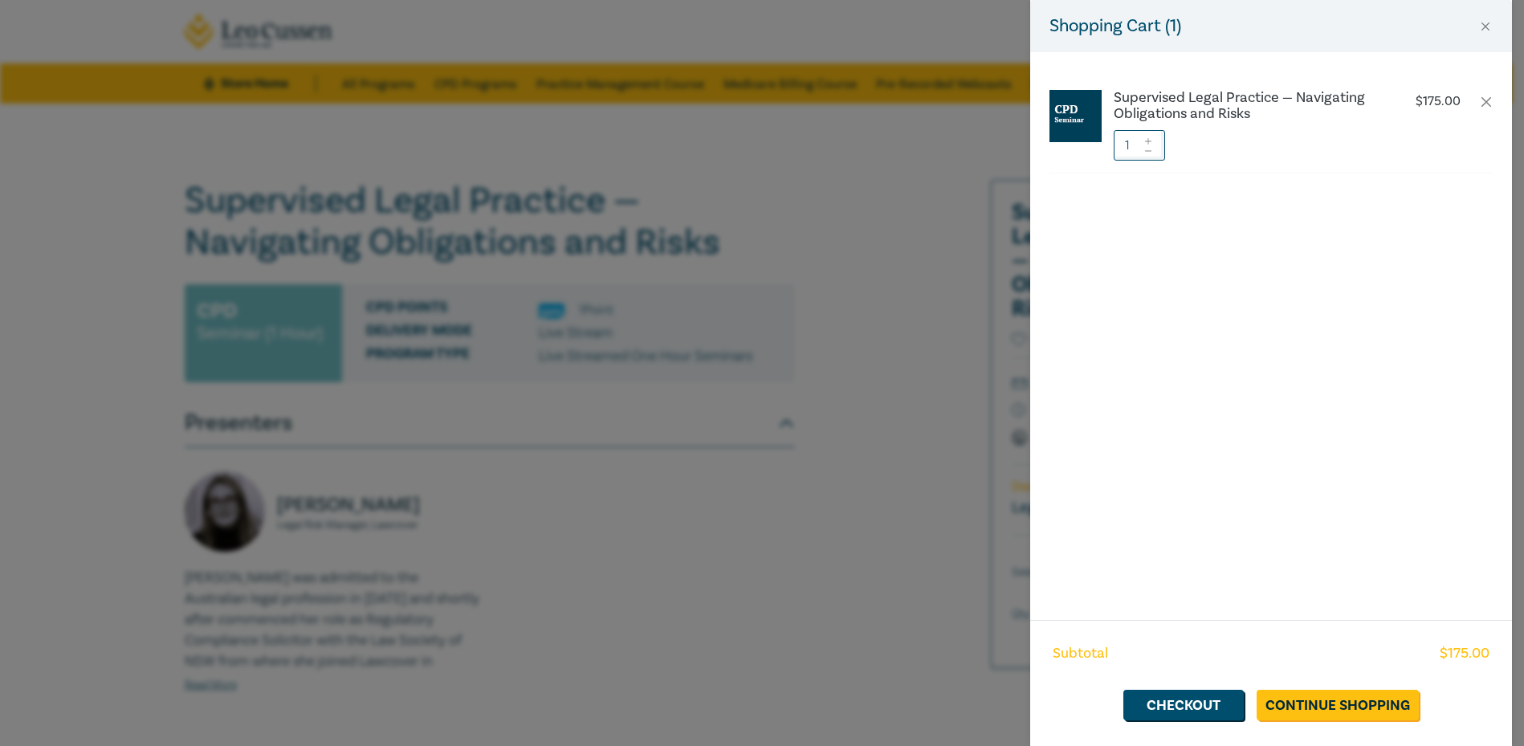
click at [567, 519] on div "Shopping Cart ( 1 ) Supervised Legal Practice — Navigating Obligations and Risk…" at bounding box center [762, 373] width 1524 height 746
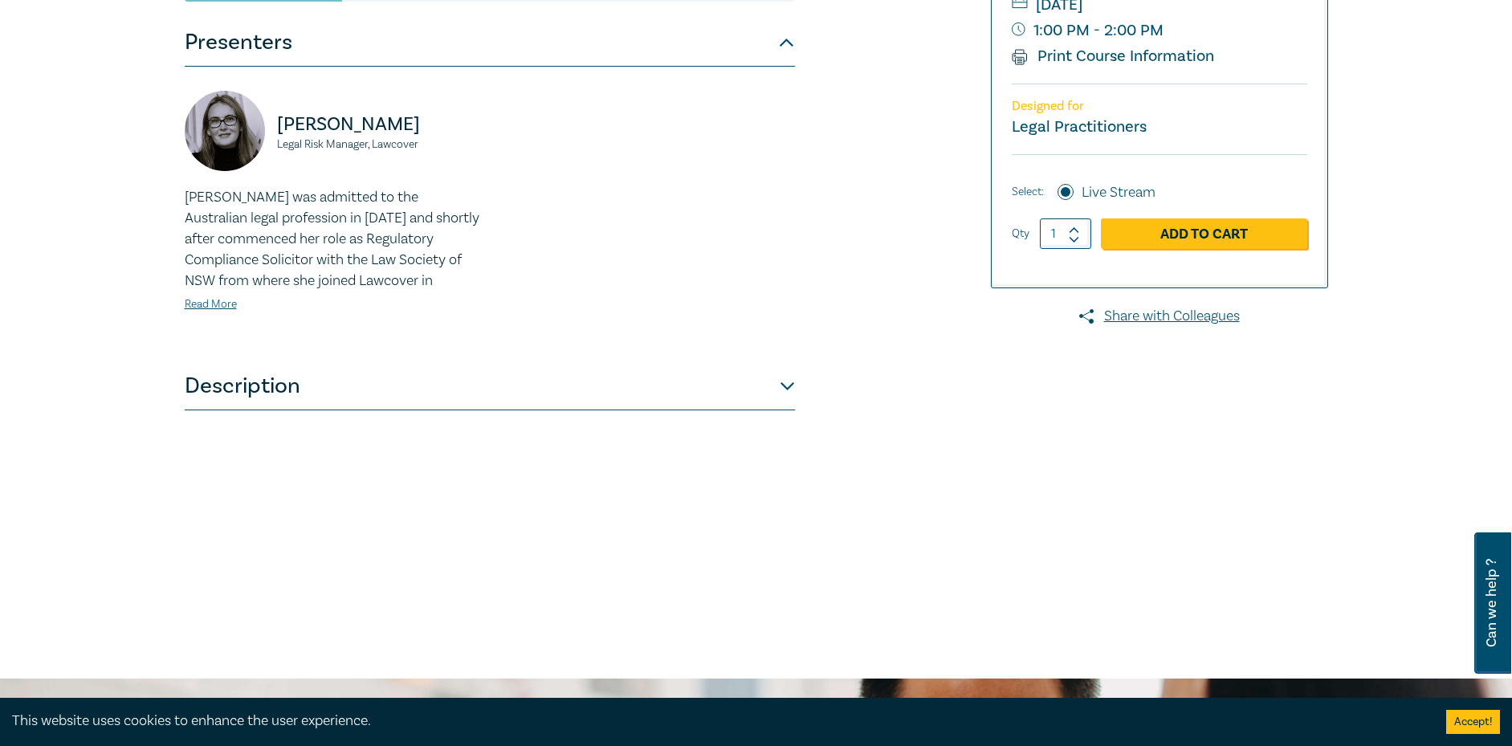
scroll to position [482, 0]
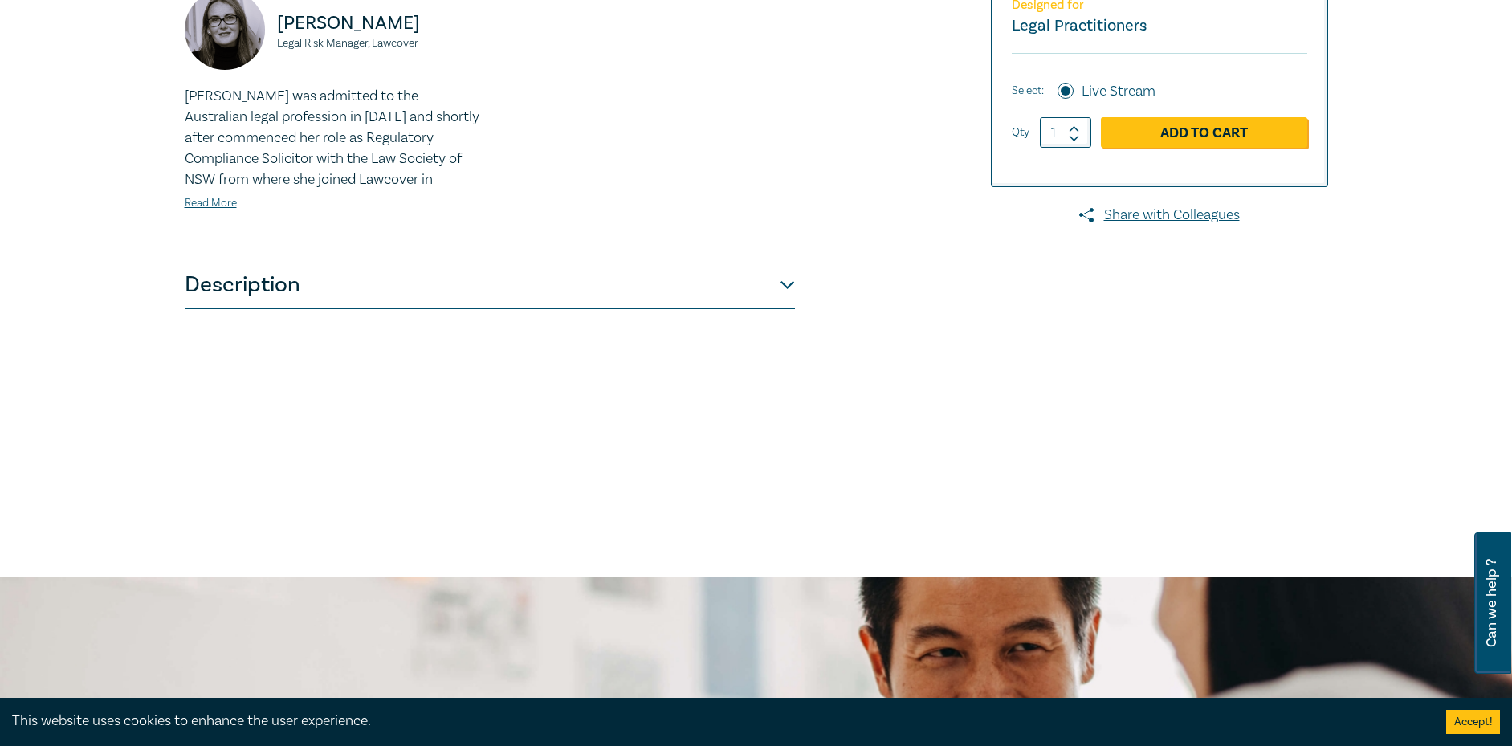
click at [535, 267] on button "Description" at bounding box center [490, 285] width 610 height 48
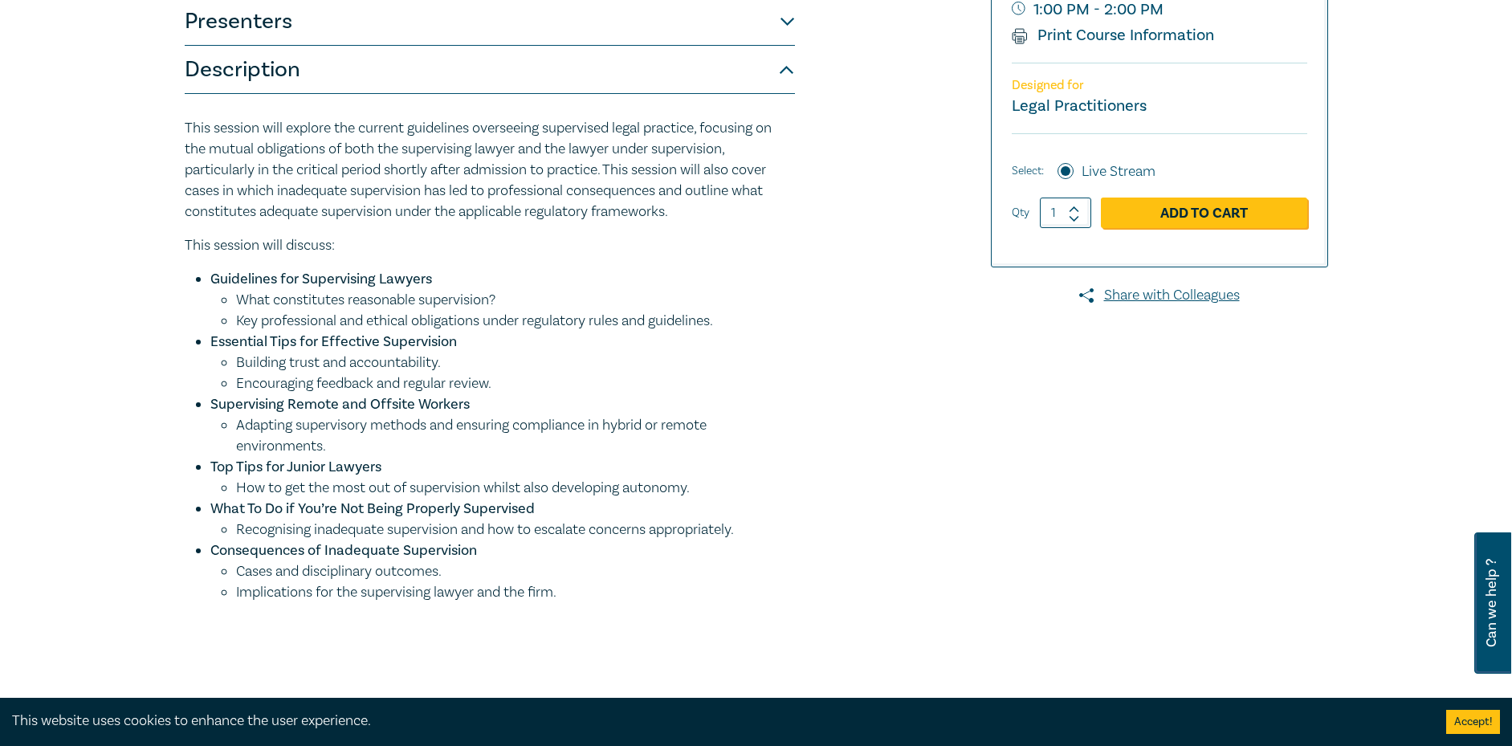
scroll to position [0, 0]
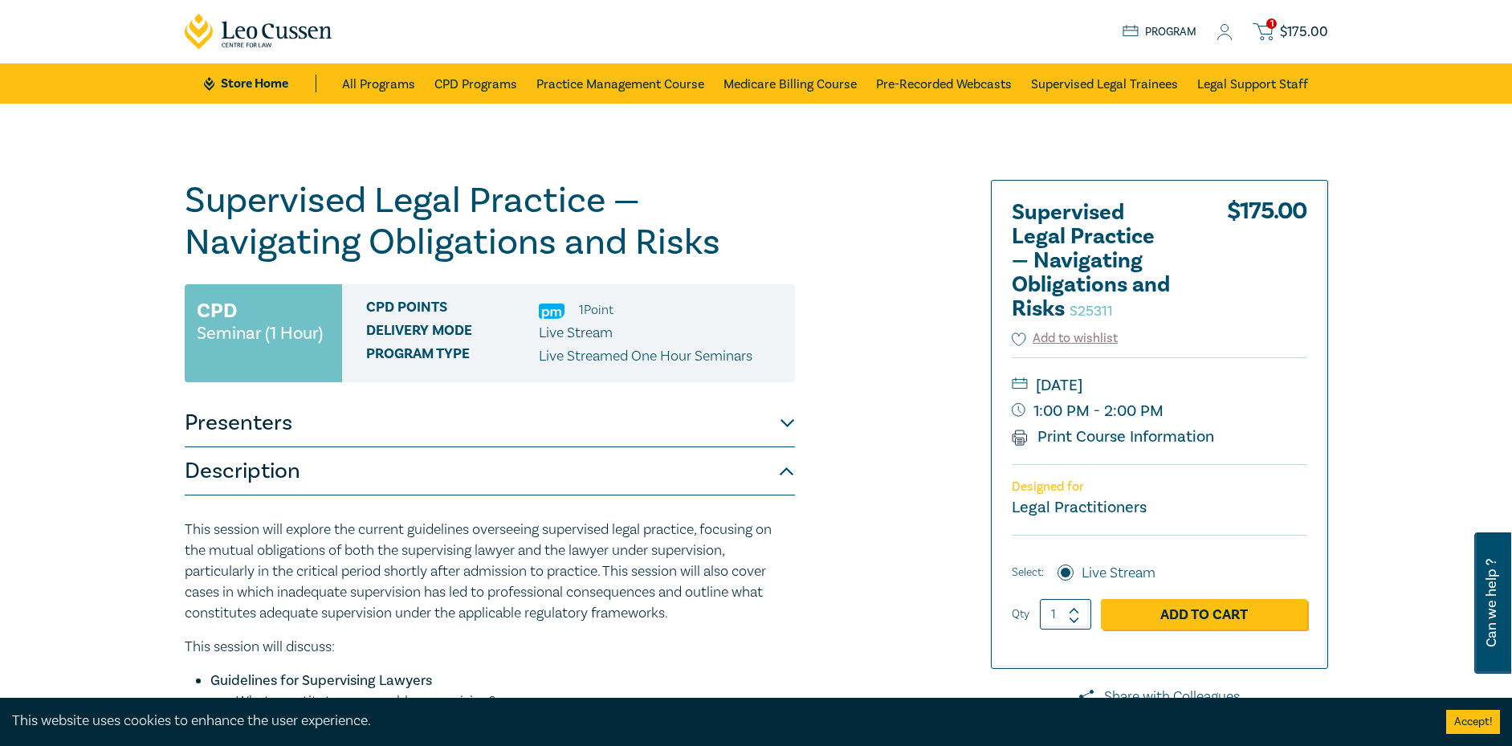
click at [1303, 32] on span "$ 175.00" at bounding box center [1304, 32] width 48 height 18
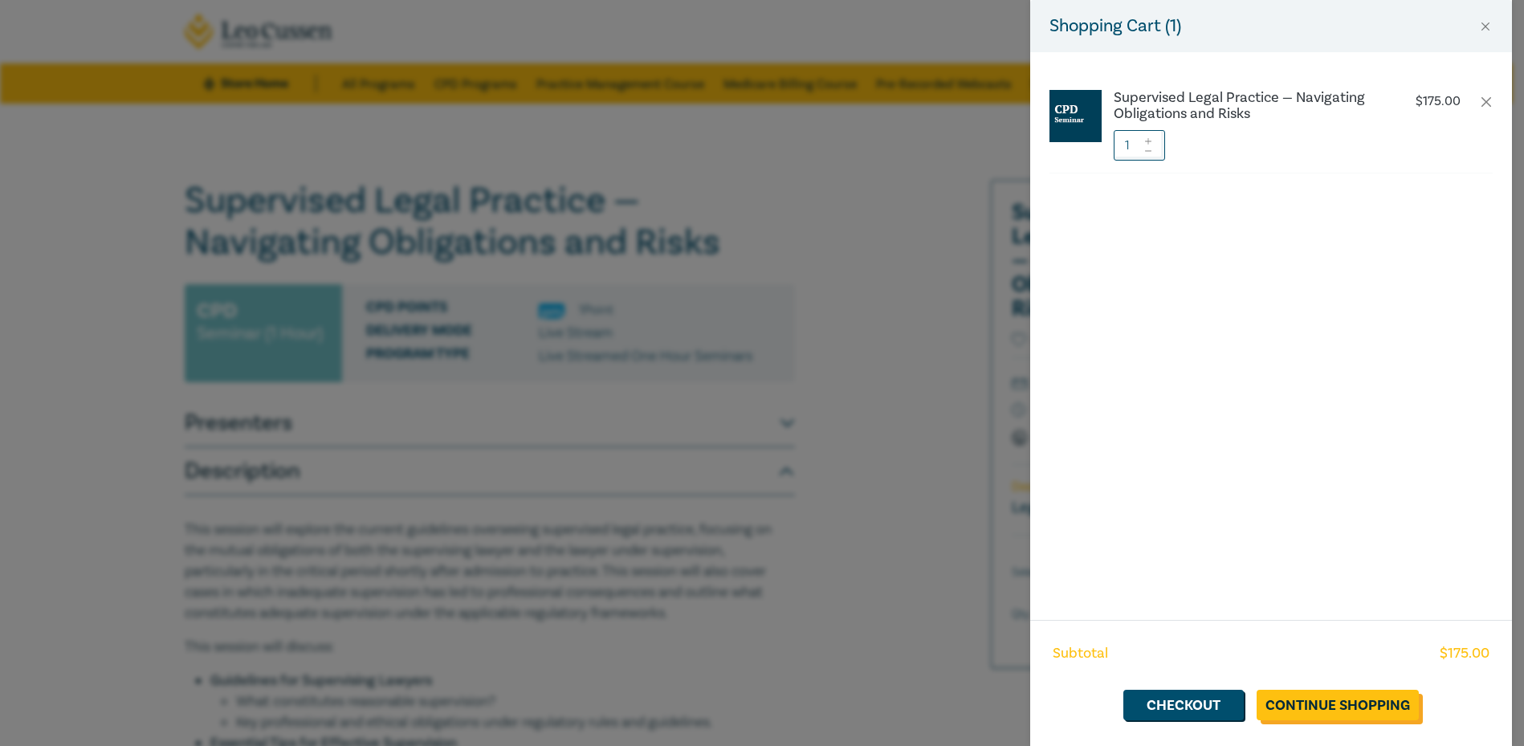
drag, startPoint x: 1335, startPoint y: 711, endPoint x: 1355, endPoint y: 687, distance: 31.5
click at [1335, 711] on link "Continue Shopping" at bounding box center [1338, 705] width 162 height 31
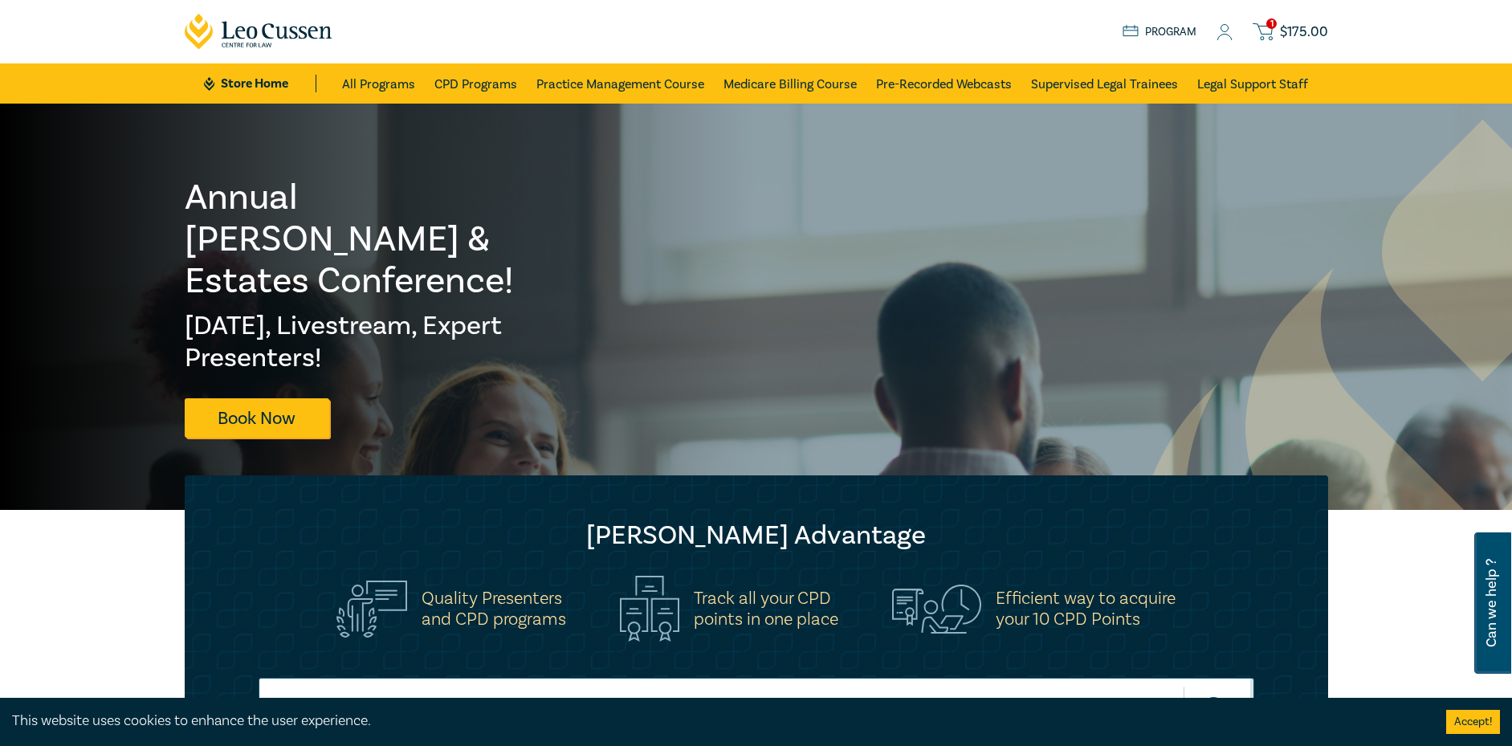
click at [1303, 30] on span "$ 175.00" at bounding box center [1304, 32] width 48 height 18
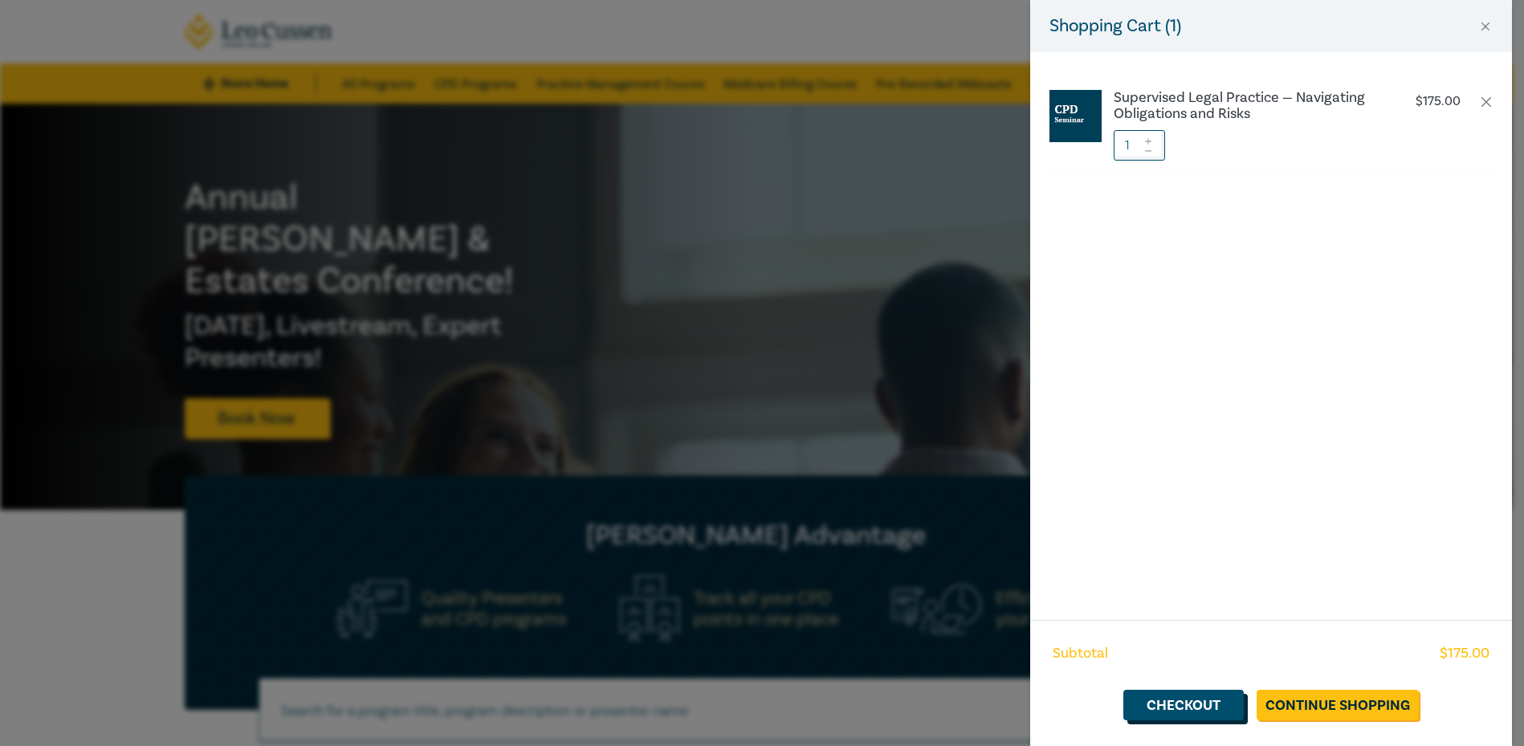
click at [1202, 707] on link "Checkout" at bounding box center [1183, 705] width 120 height 31
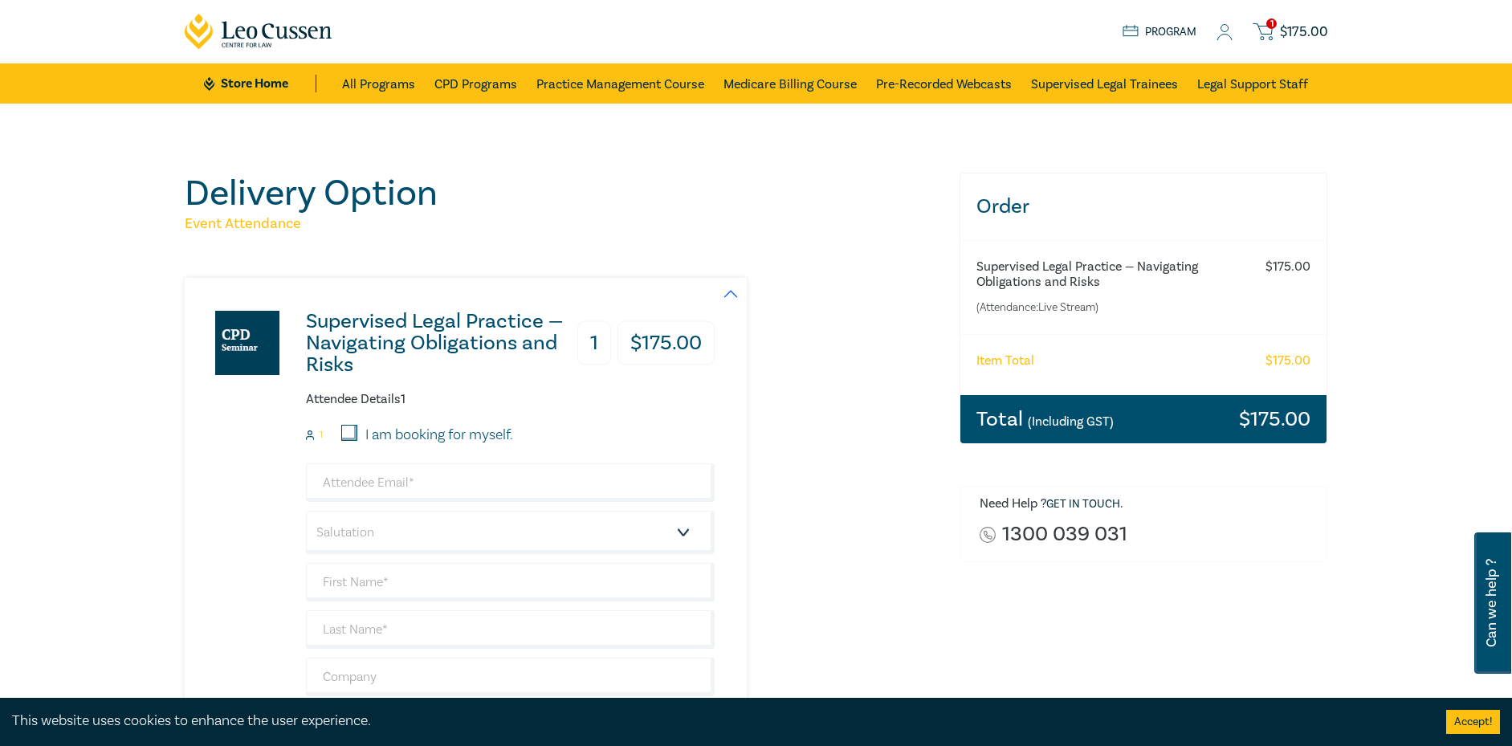
scroll to position [80, 0]
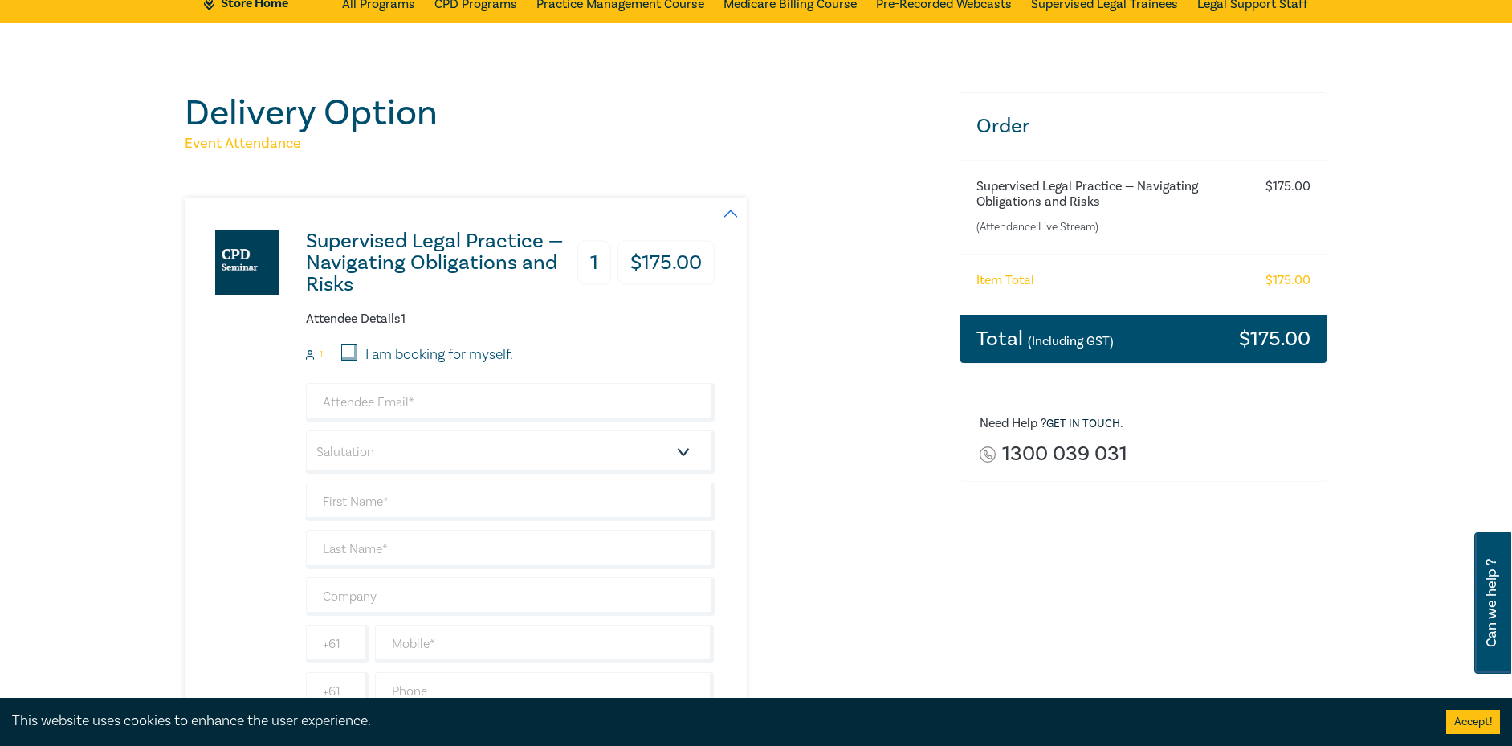
click at [466, 355] on label "I am booking for myself." at bounding box center [439, 354] width 148 height 21
click at [357, 355] on input "I am booking for myself." at bounding box center [349, 352] width 16 height 16
checkbox input "true"
type input "[PERSON_NAME][EMAIL_ADDRESS][DOMAIN_NAME]"
type input "[PERSON_NAME]"
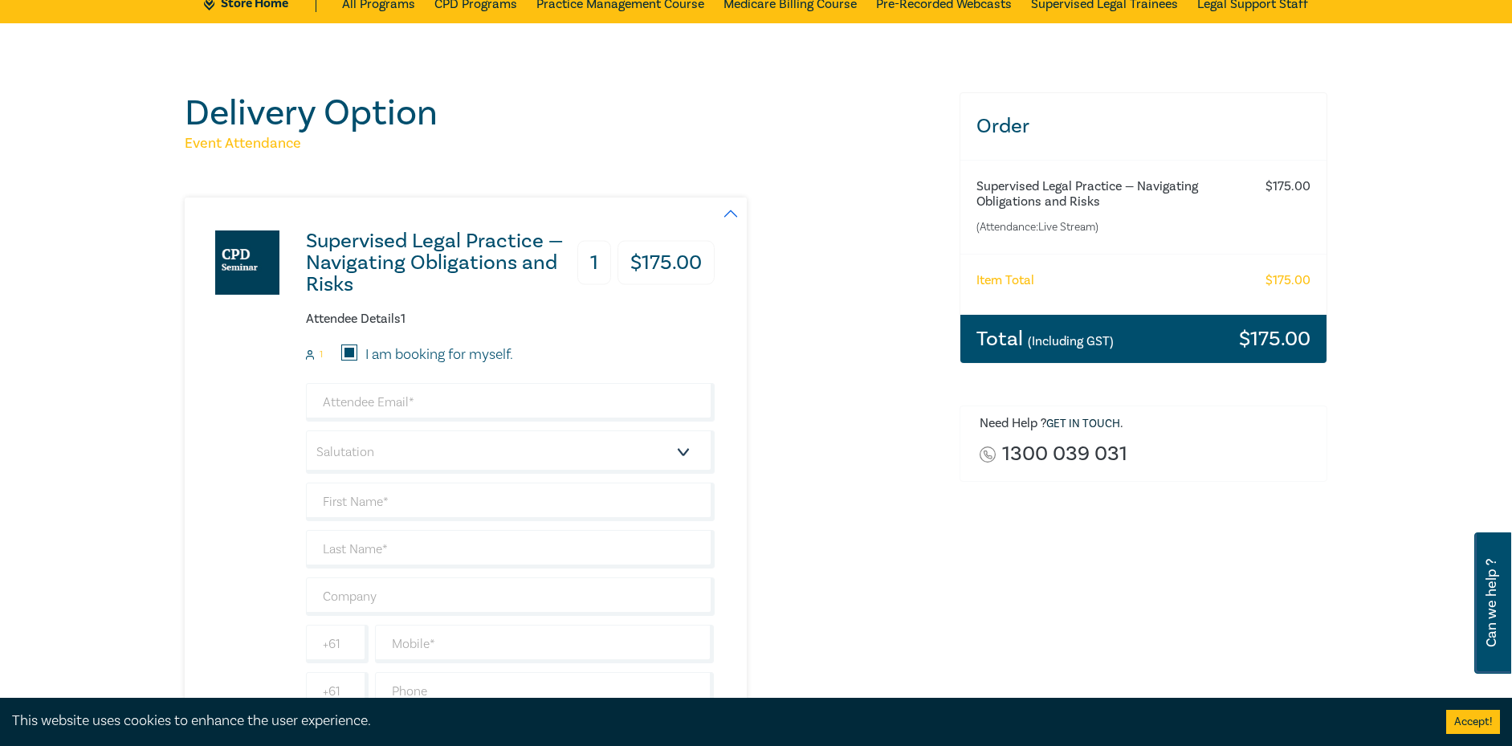
type input "Qiu"
type input "413628090"
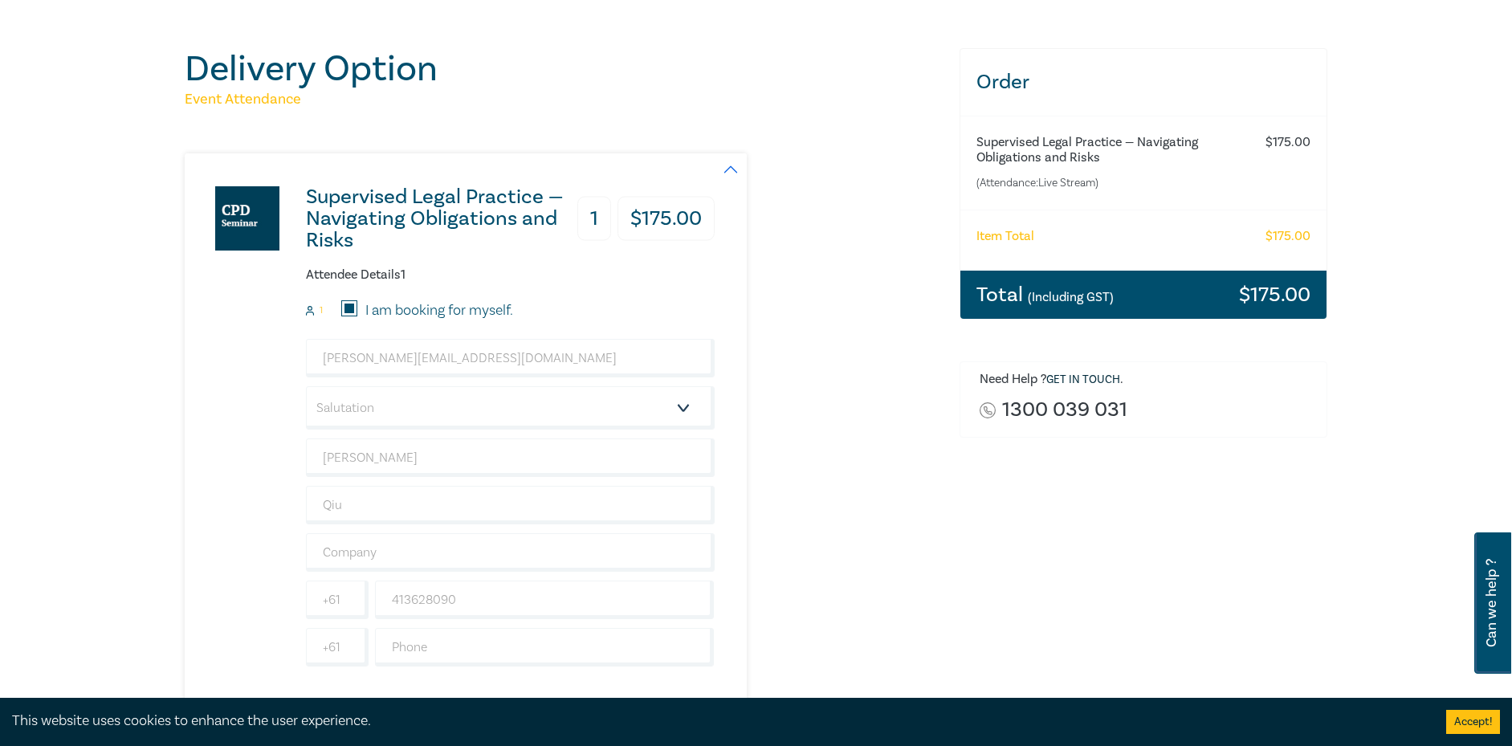
scroll to position [161, 0]
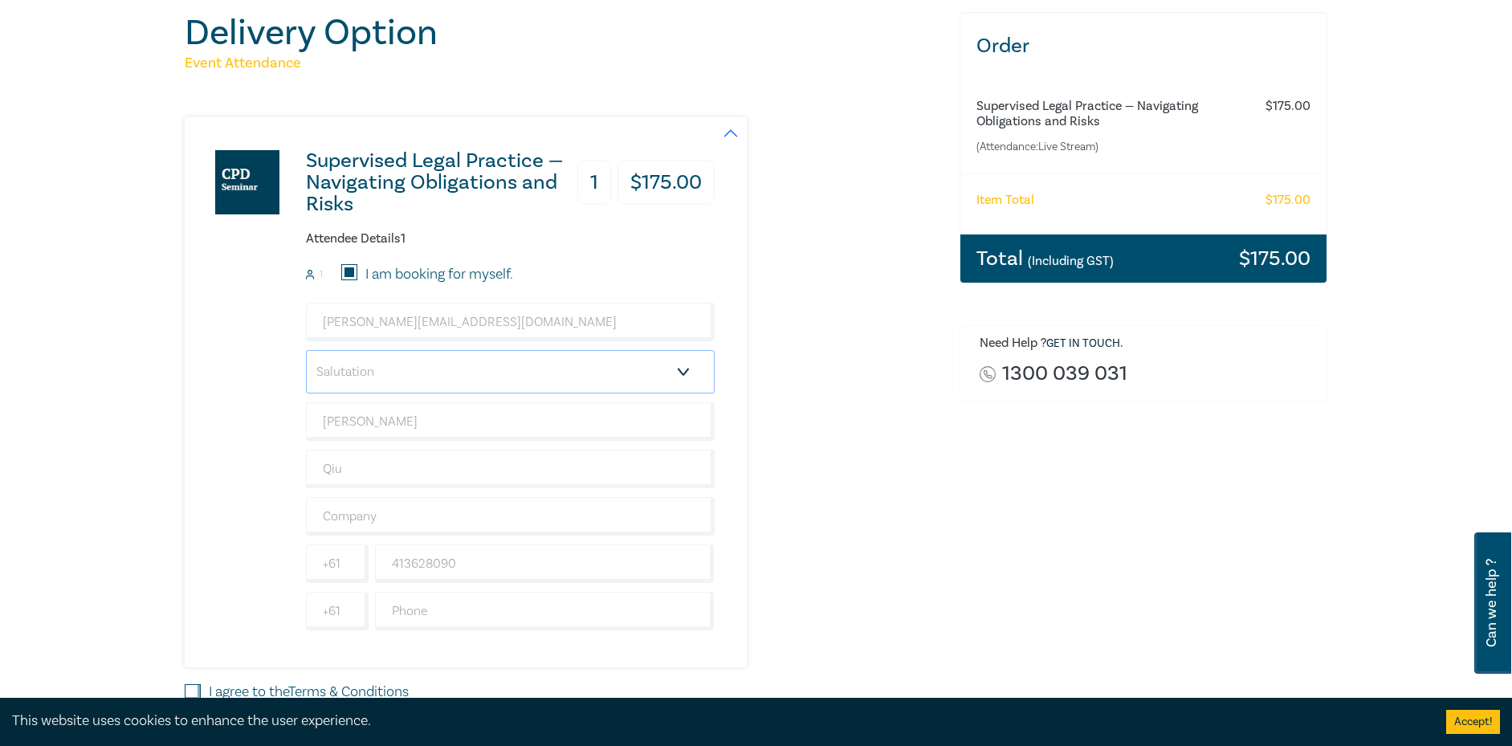
click at [616, 357] on select "Salutation Mr. Mrs. Ms. Miss Dr. Prof. Other" at bounding box center [510, 371] width 409 height 43
select select "Miss"
click at [306, 350] on select "Salutation Mr. Mrs. Ms. Miss Dr. Prof. Other" at bounding box center [510, 371] width 409 height 43
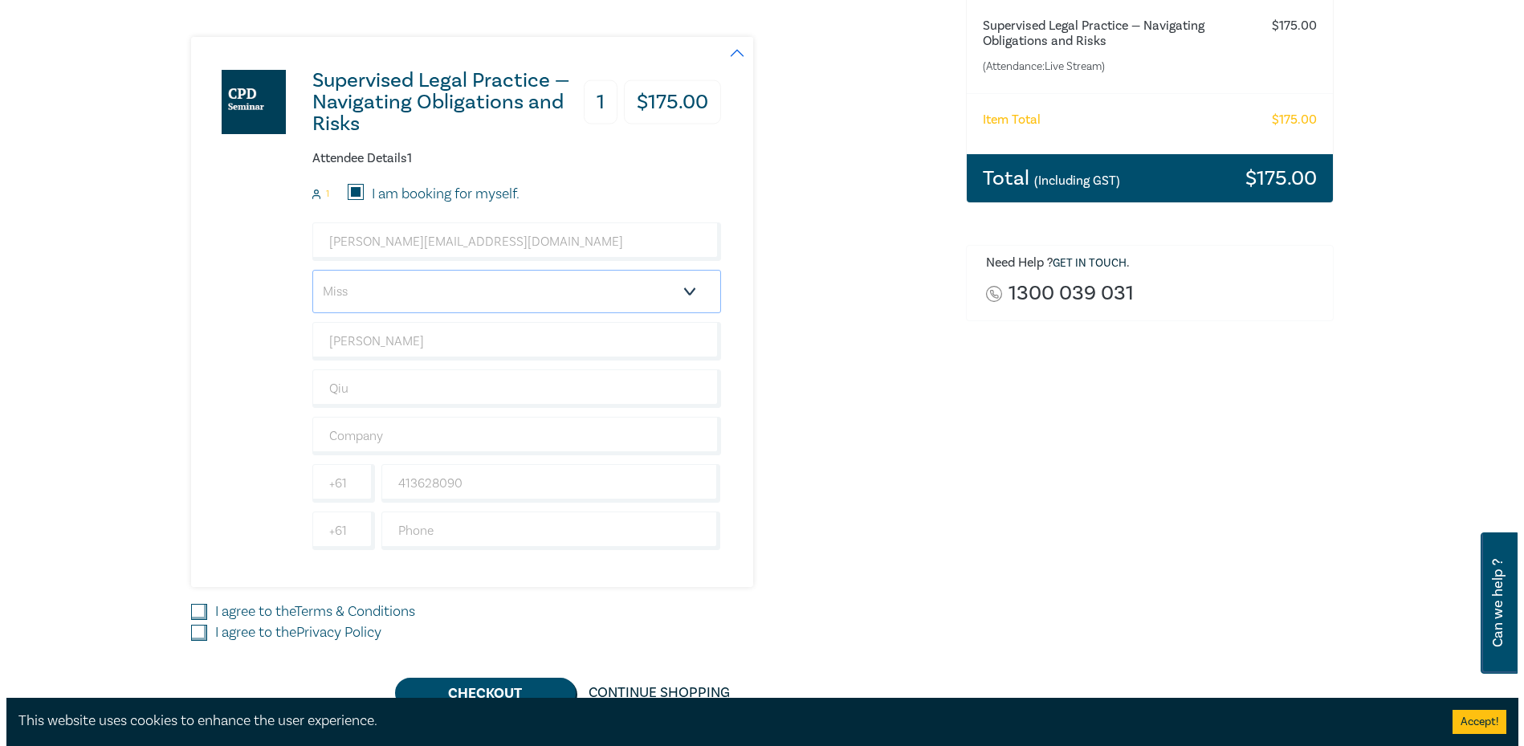
scroll to position [401, 0]
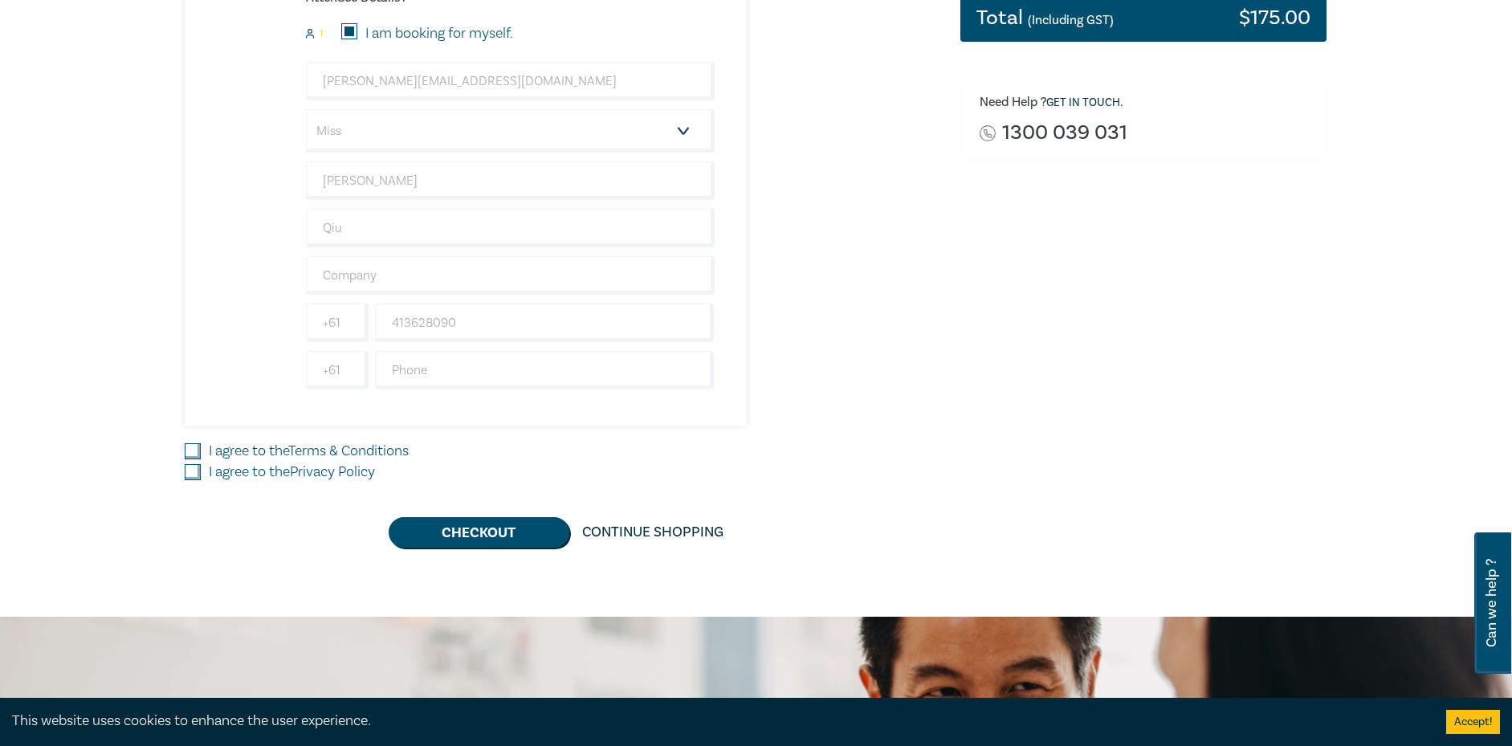
click at [330, 448] on link "Terms & Conditions" at bounding box center [348, 451] width 120 height 18
click at [201, 448] on input "I agree to the Terms & Conditions" at bounding box center [193, 451] width 16 height 16
checkbox input "true"
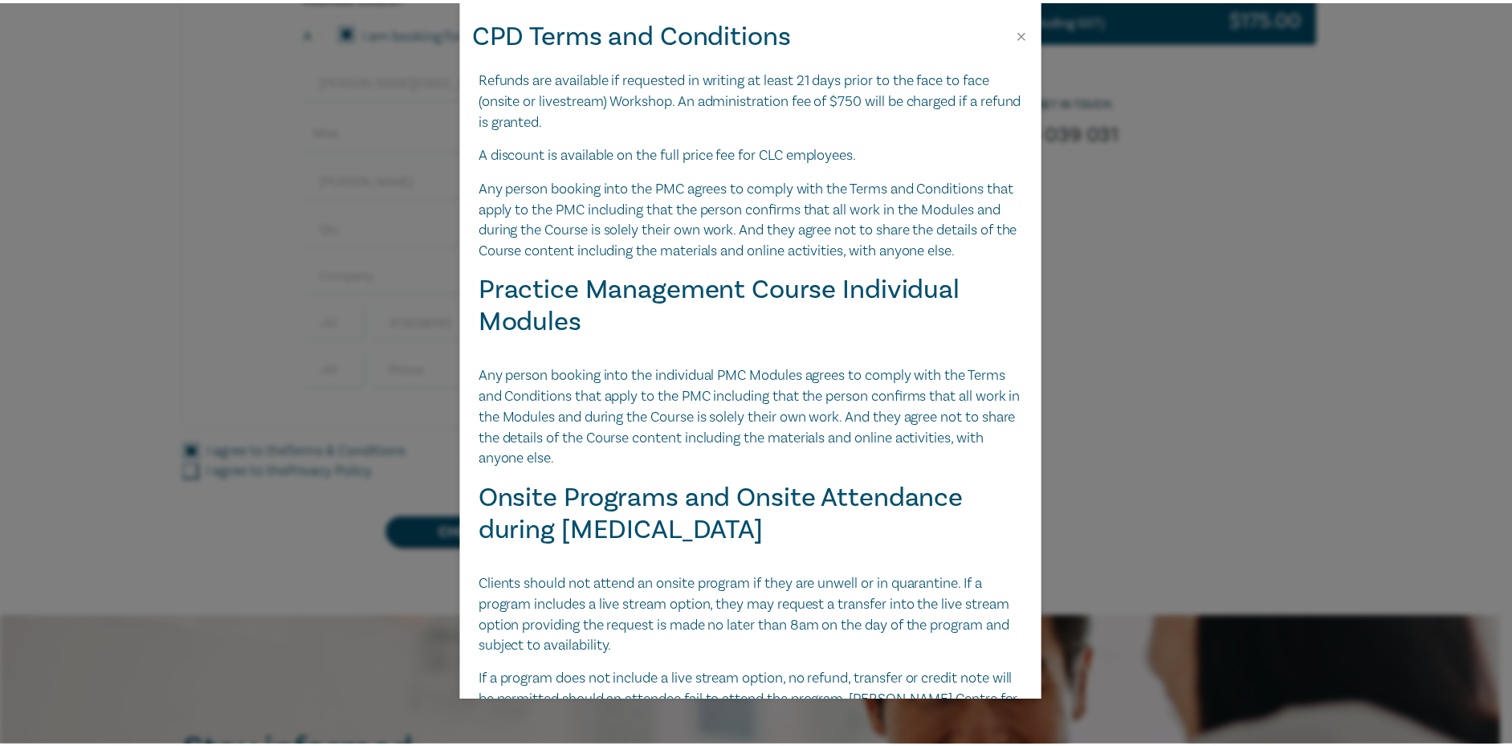
scroll to position [2010, 0]
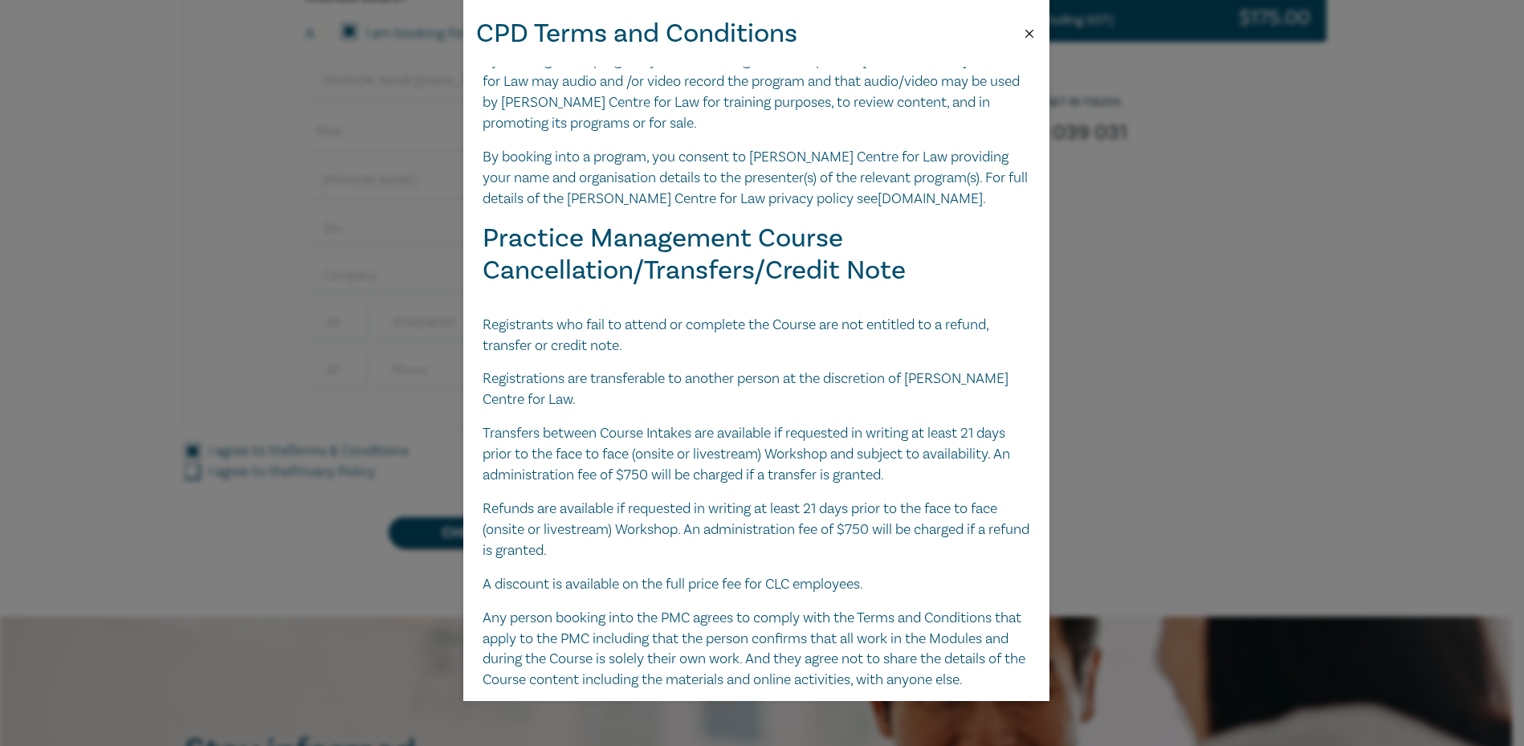
click at [1025, 34] on button "Close" at bounding box center [1029, 33] width 14 height 14
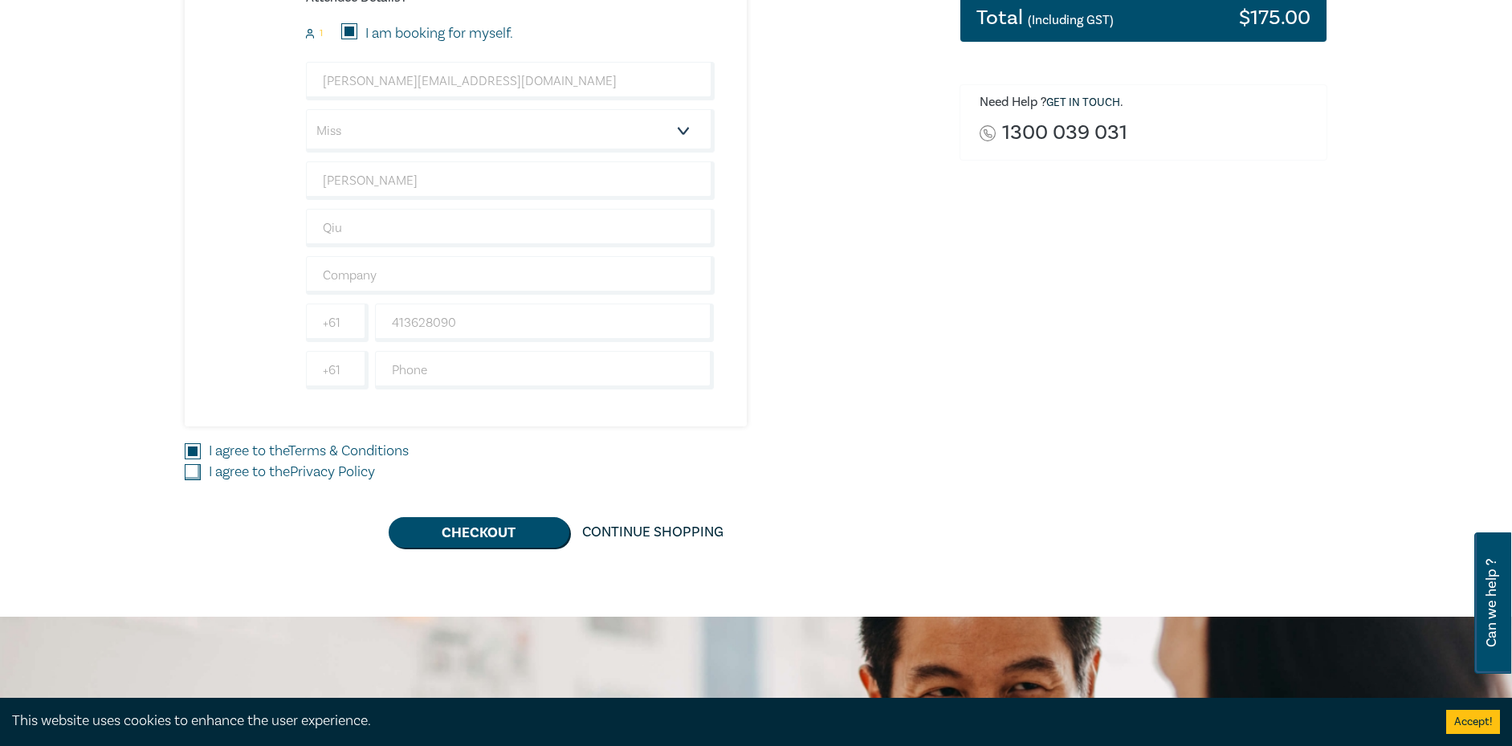
click at [197, 479] on input "I agree to the Privacy Policy" at bounding box center [193, 472] width 16 height 16
checkbox input "true"
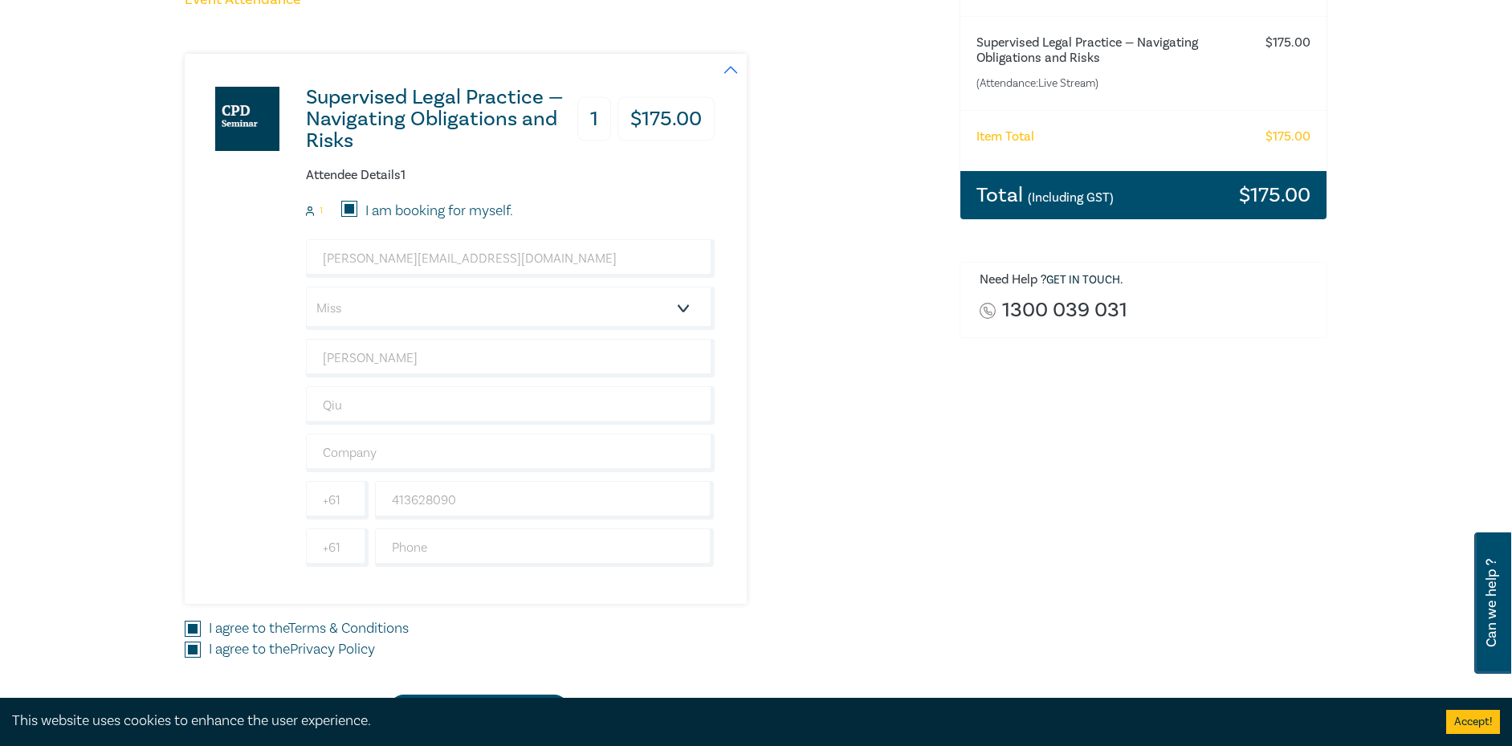
scroll to position [80, 0]
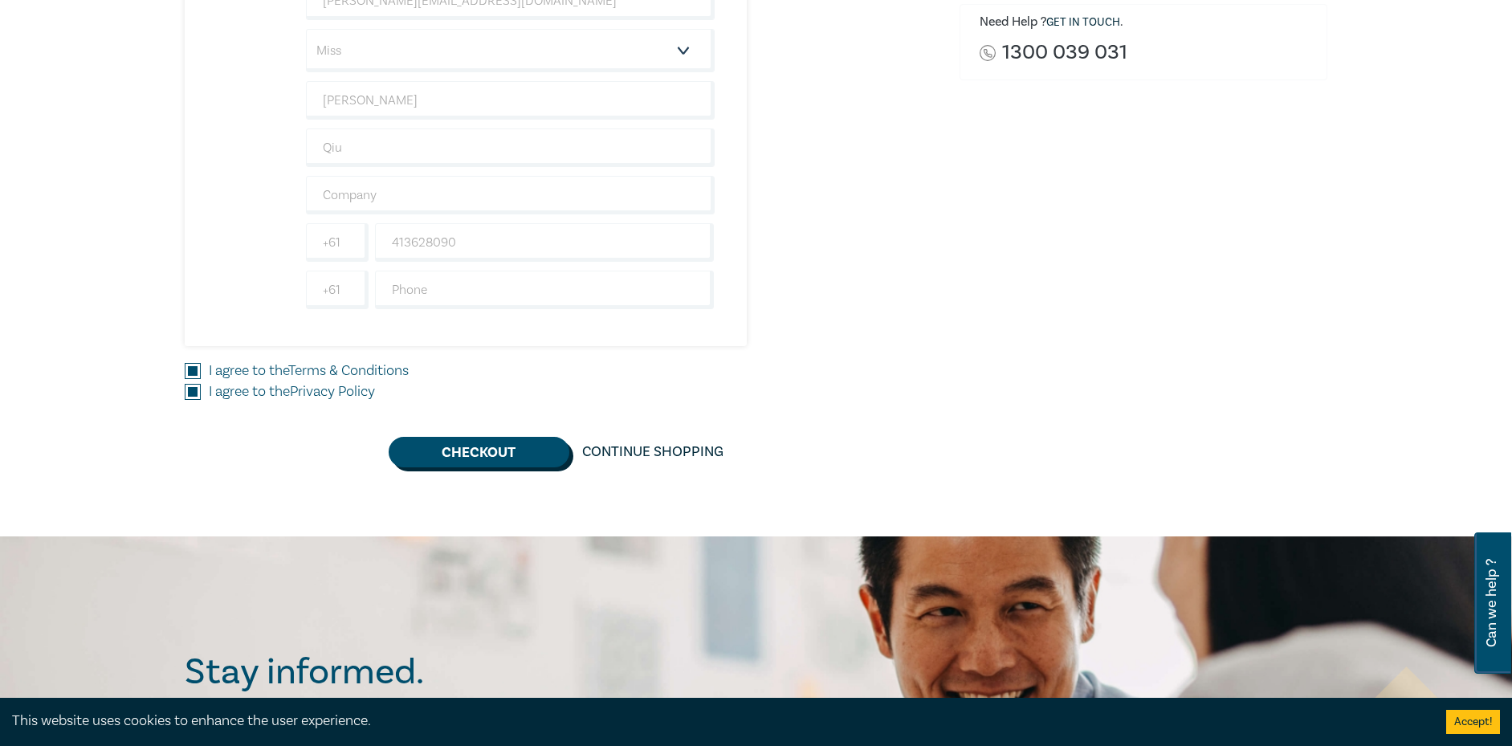
drag, startPoint x: 475, startPoint y: 452, endPoint x: 500, endPoint y: 450, distance: 25.7
click at [475, 452] on button "Checkout" at bounding box center [479, 452] width 181 height 31
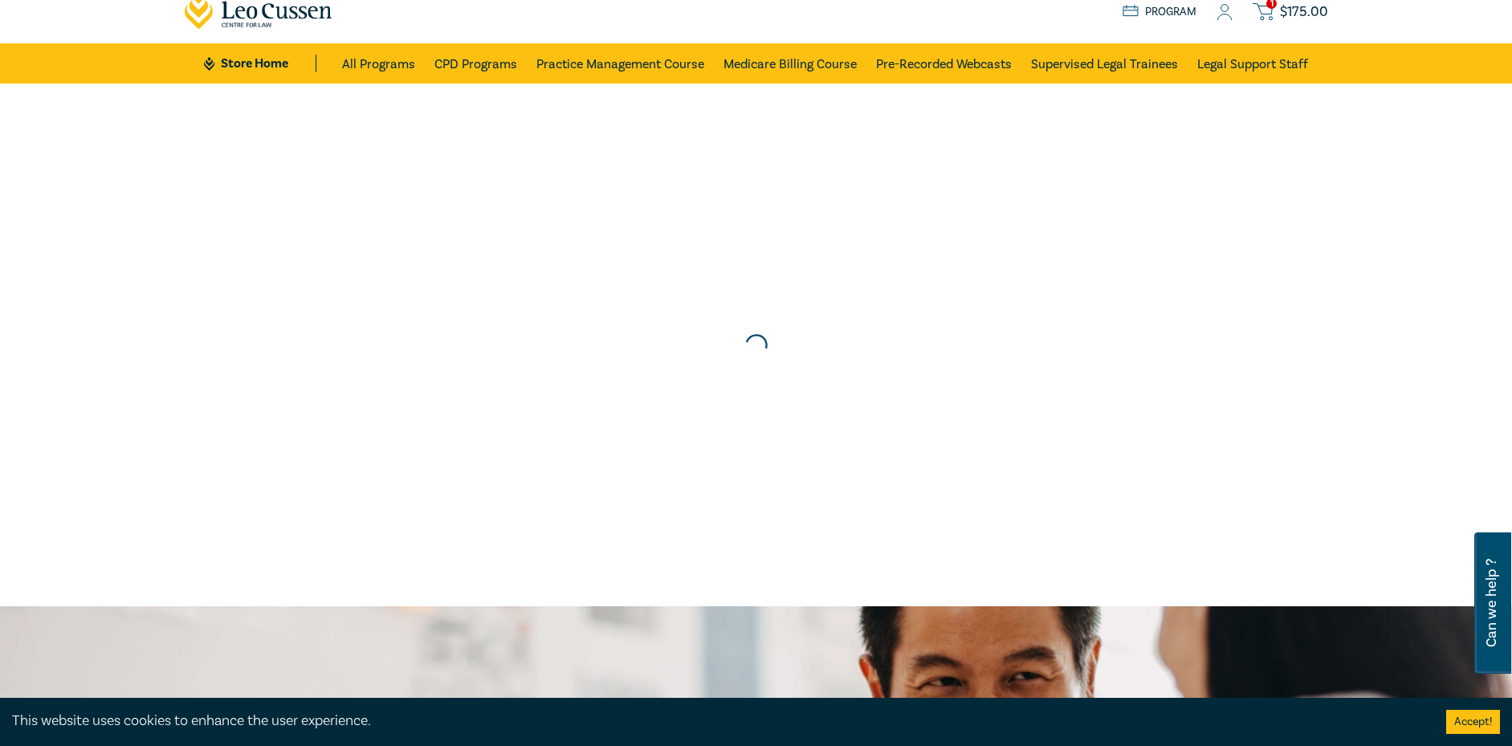
scroll to position [0, 0]
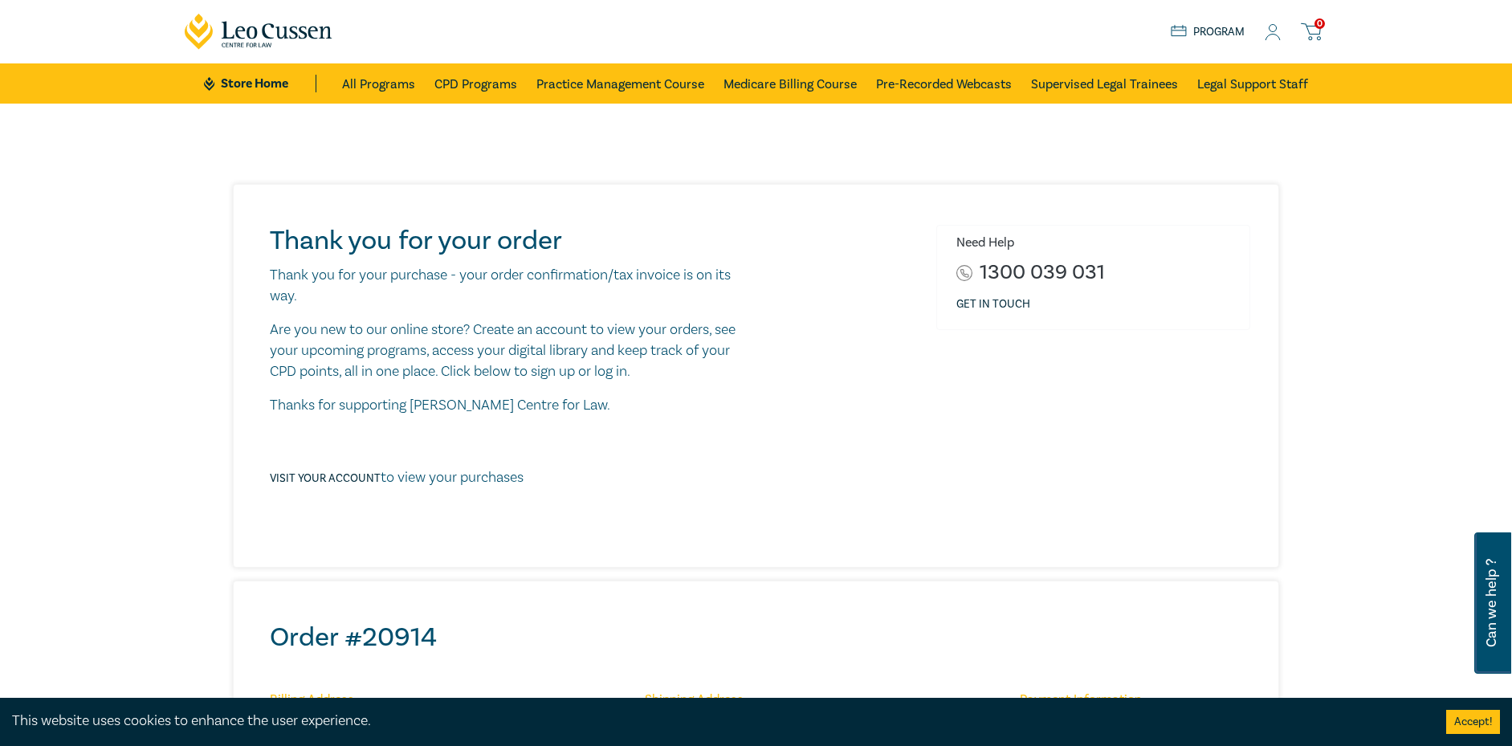
click at [1265, 31] on icon at bounding box center [1273, 32] width 16 height 17
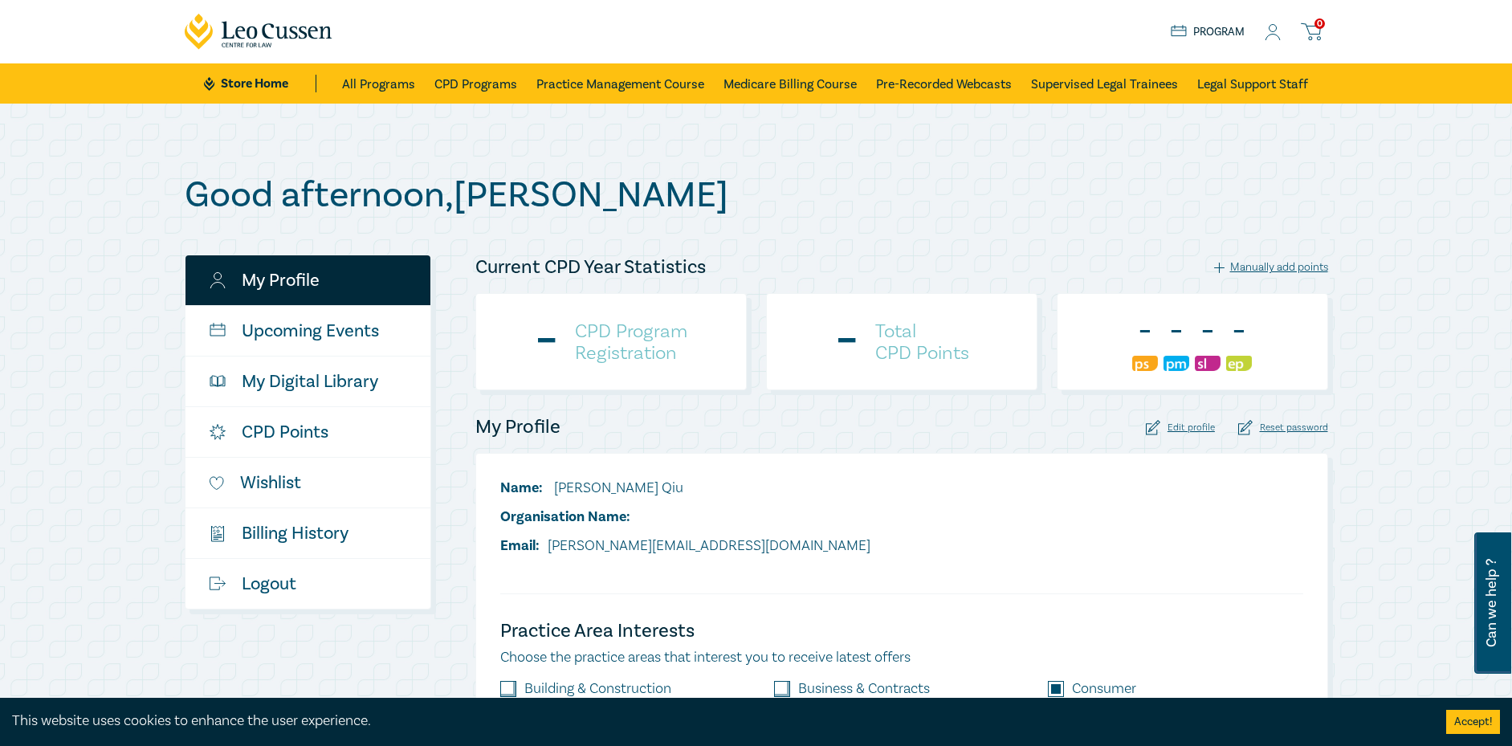
checkbox input "true"
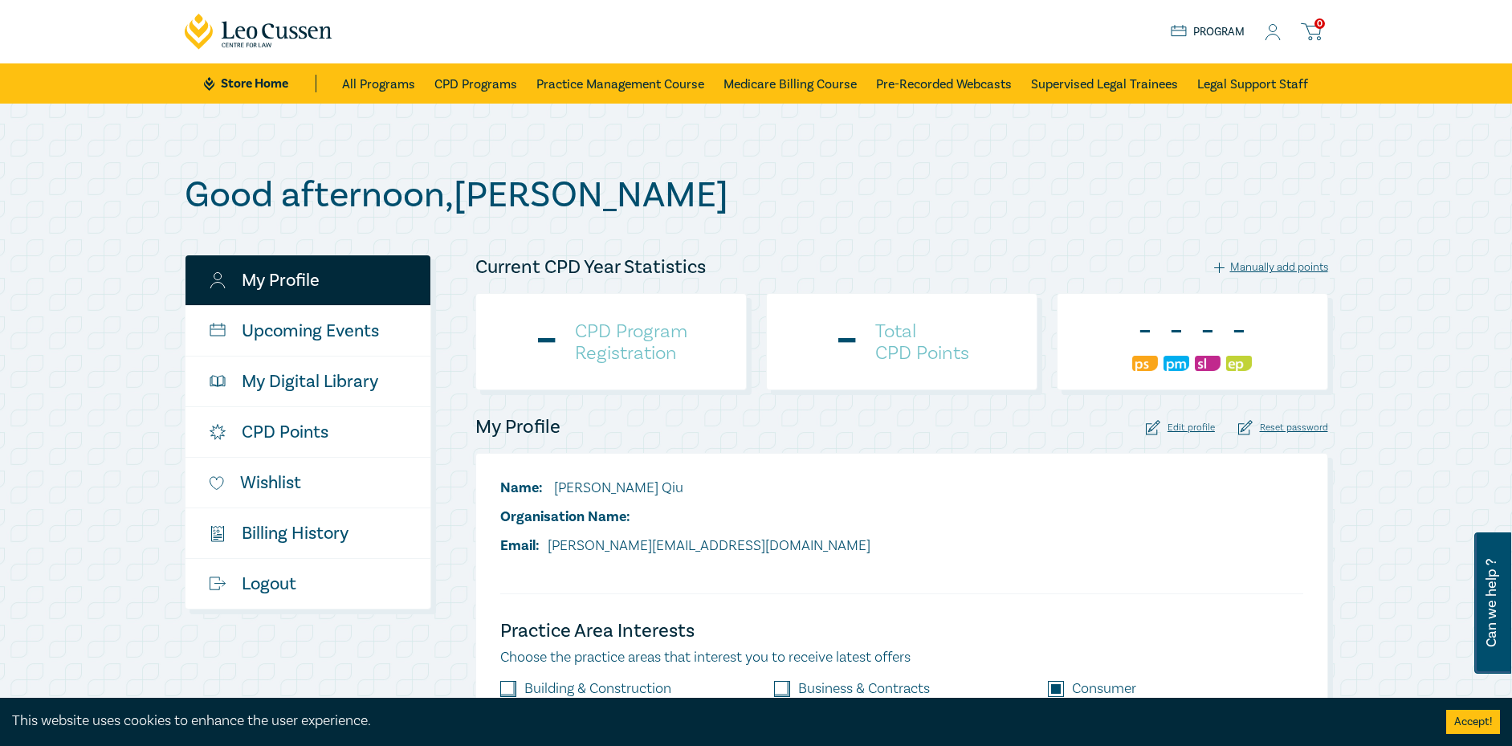
checkbox input "true"
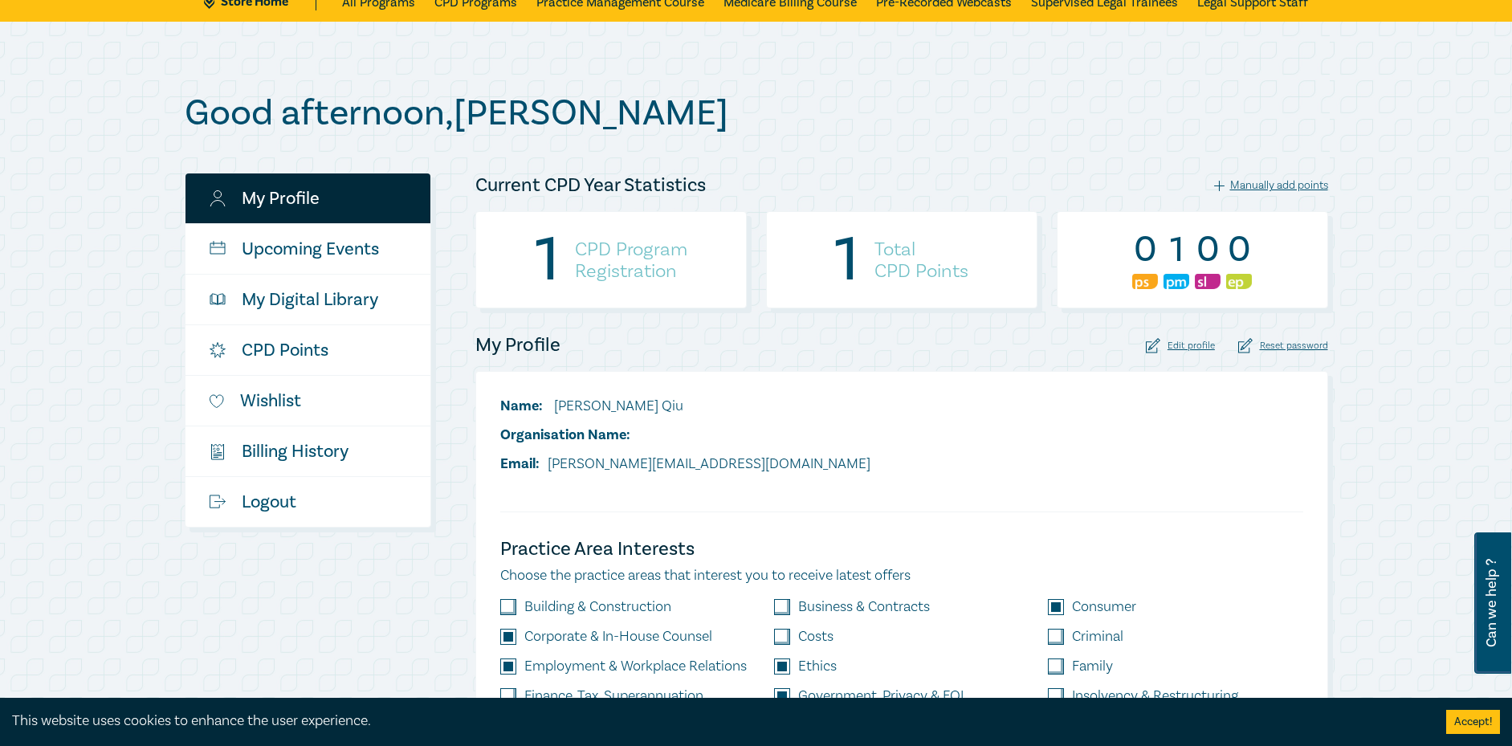
scroll to position [80, 0]
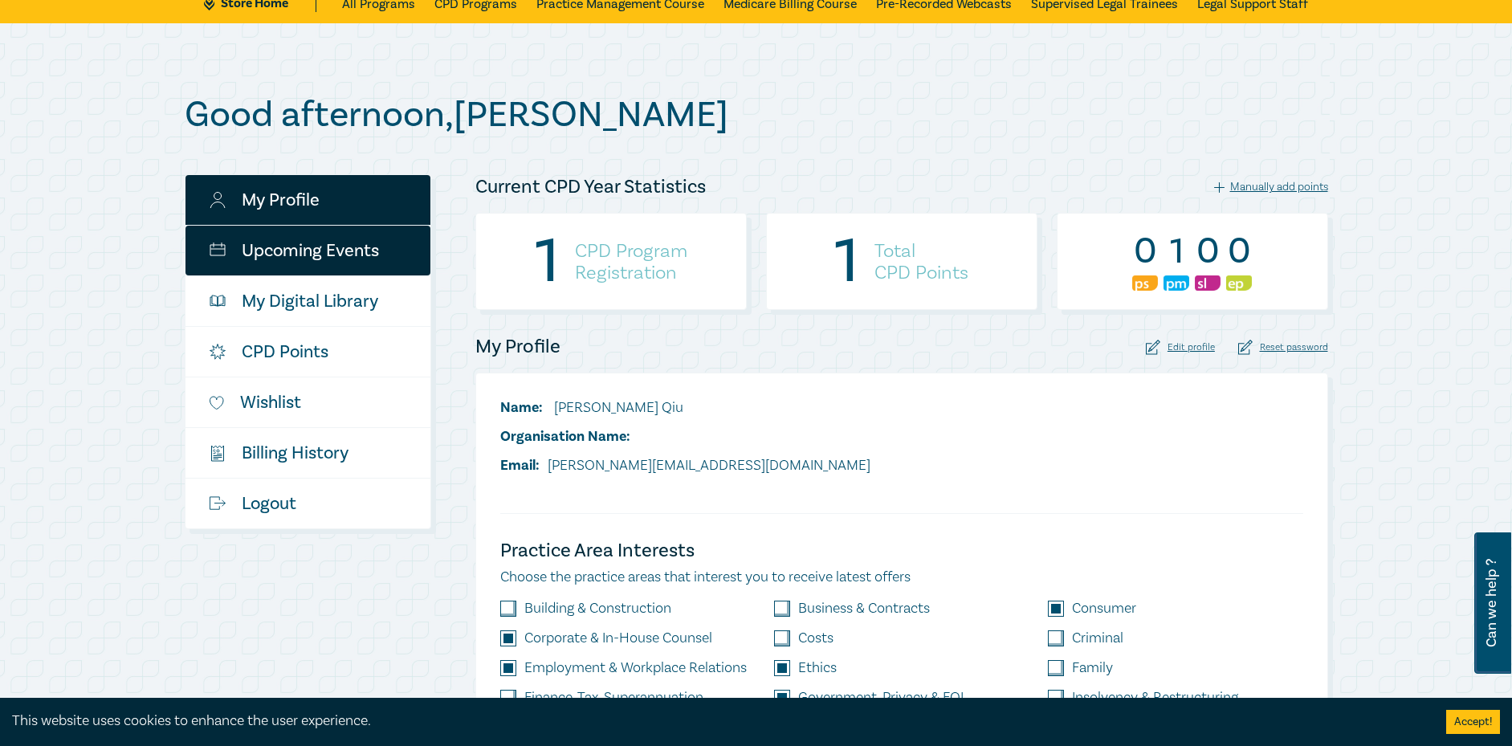
click at [320, 255] on link "Upcoming Events" at bounding box center [307, 251] width 245 height 50
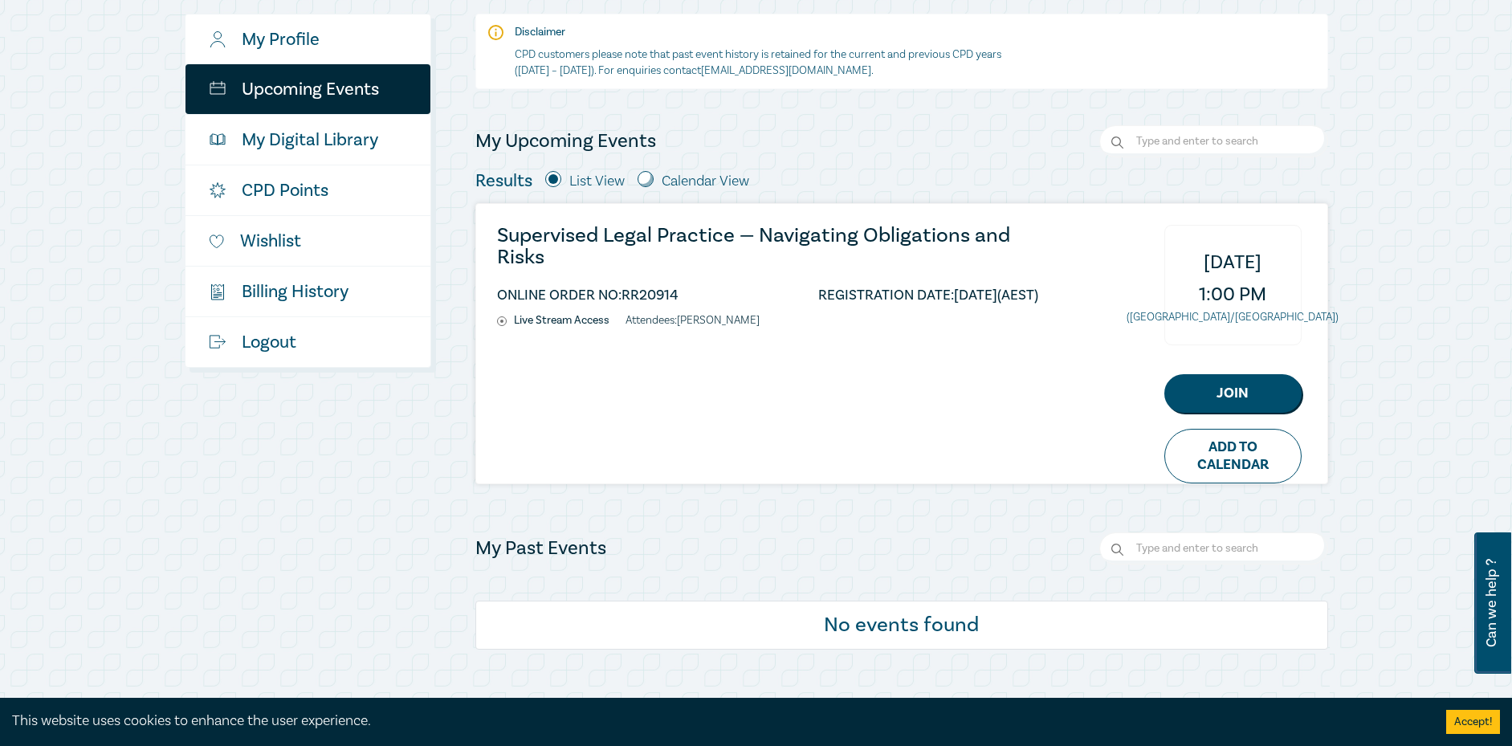
scroll to position [321, 0]
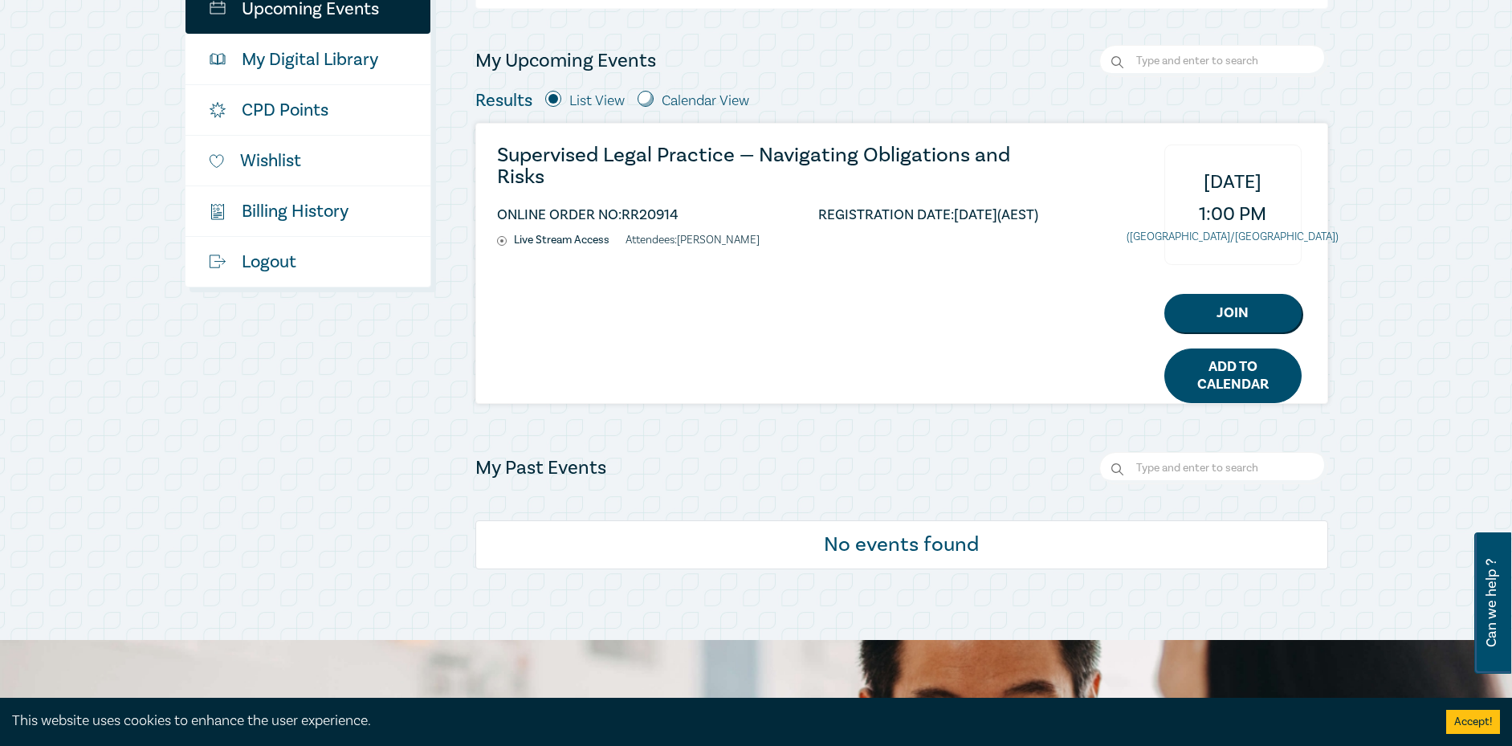
click at [1258, 375] on link "Add to Calendar" at bounding box center [1232, 375] width 137 height 55
click at [1451, 244] on div "Good afternoon , [PERSON_NAME] My Profile Upcoming Events My Digital Library CP…" at bounding box center [756, 211] width 1512 height 858
click at [960, 116] on div "My Upcoming Events Results List View Calendar View [DATE] Back Next [DATE] Mont…" at bounding box center [901, 224] width 853 height 359
click at [1254, 204] on span "1:00 PM" at bounding box center [1232, 214] width 67 height 32
click at [1208, 176] on span "[DATE]" at bounding box center [1233, 182] width 58 height 32
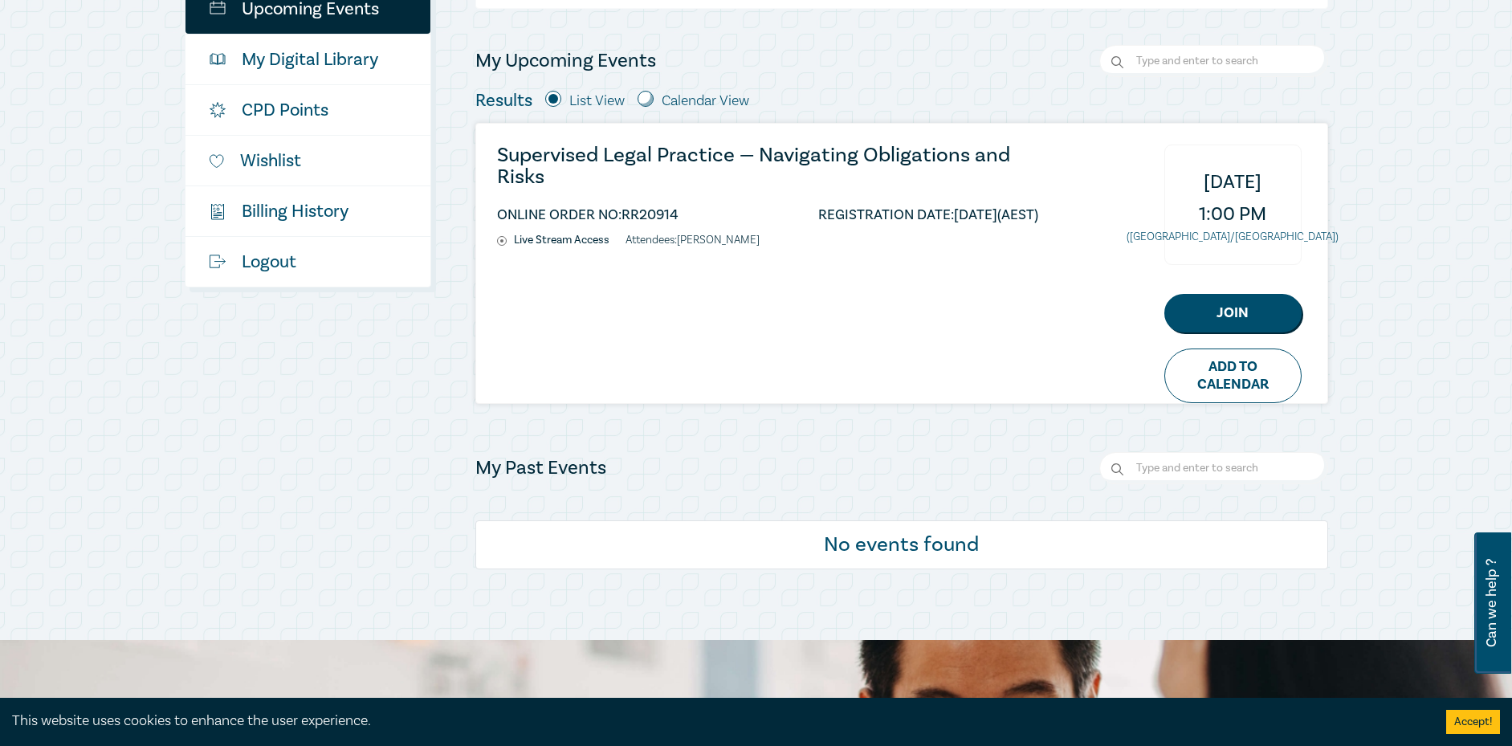
click at [943, 153] on h3 "Supervised Legal Practice — Navigating Obligations and Risks" at bounding box center [767, 166] width 541 height 43
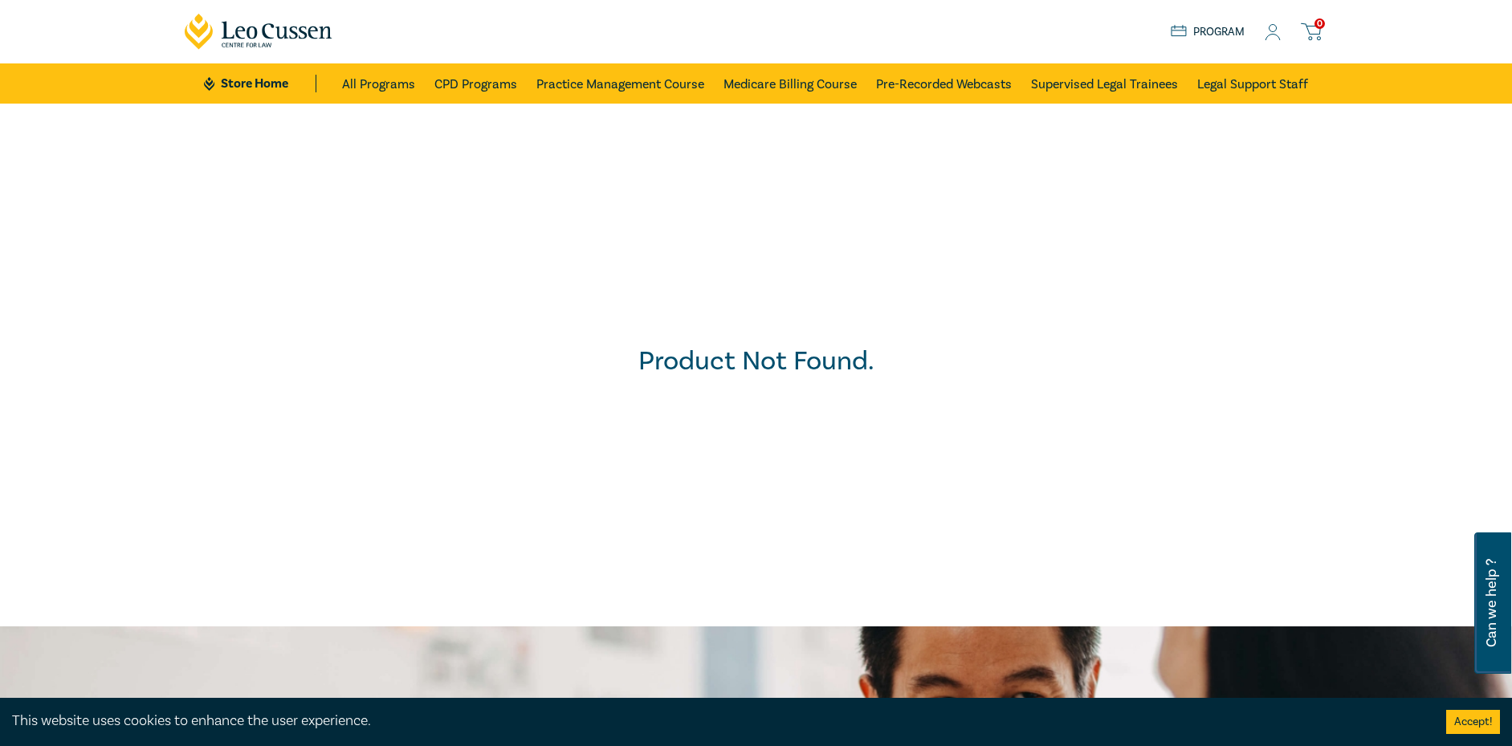
scroll to position [562, 0]
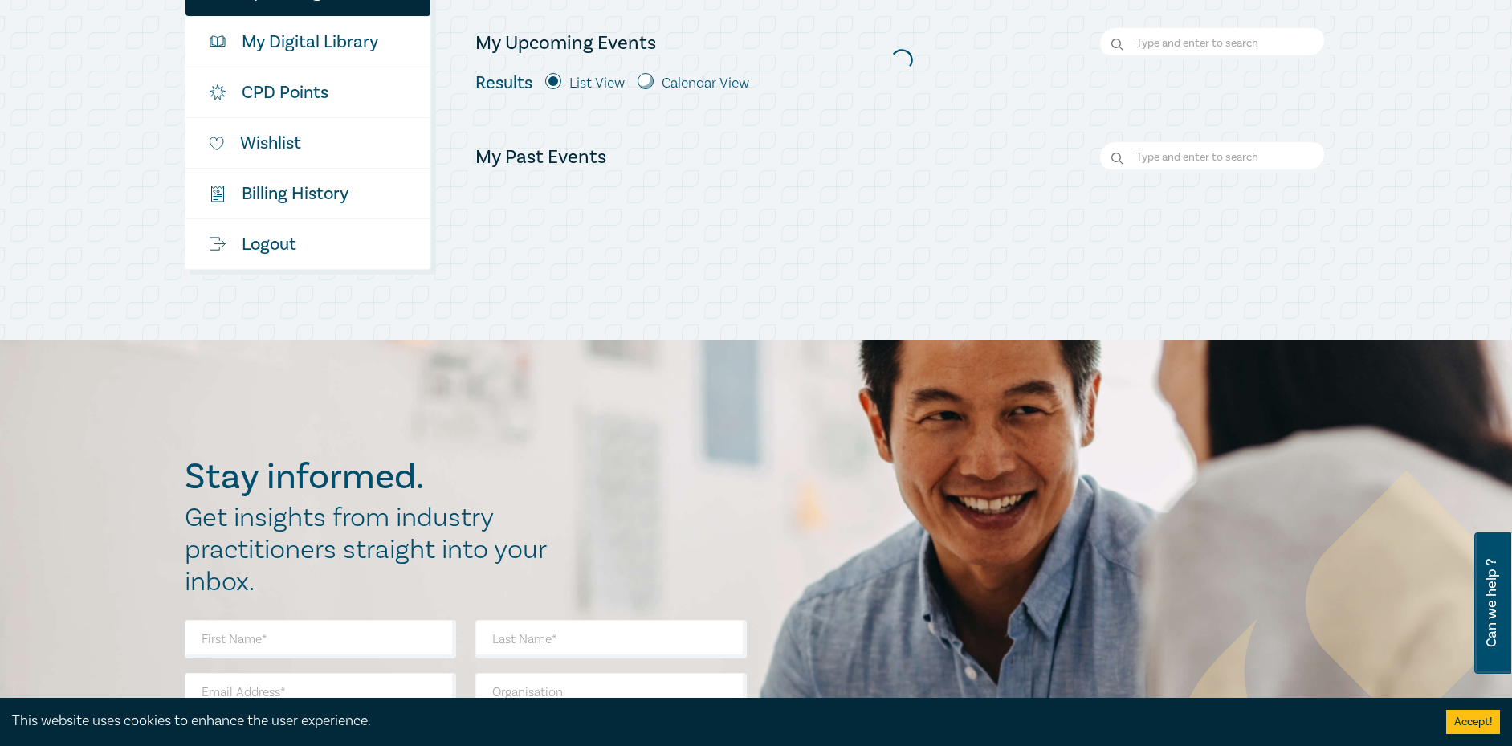
scroll to position [321, 0]
